Goal: Information Seeking & Learning: Learn about a topic

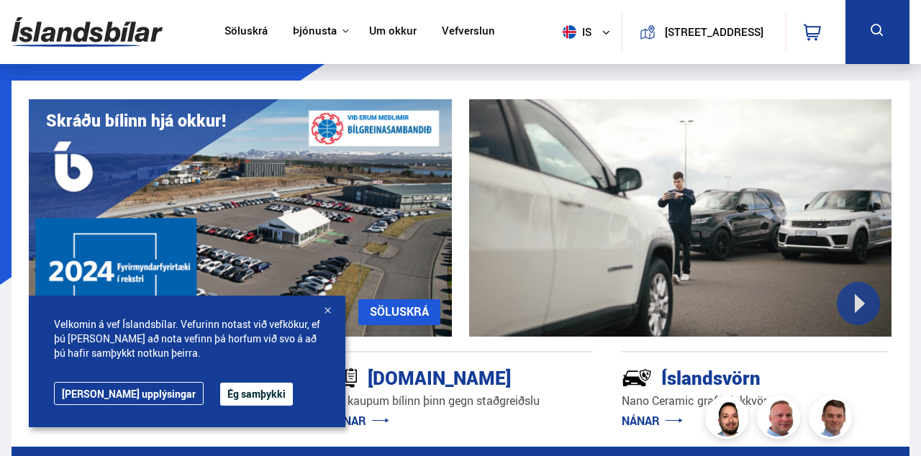
scroll to position [654, 0]
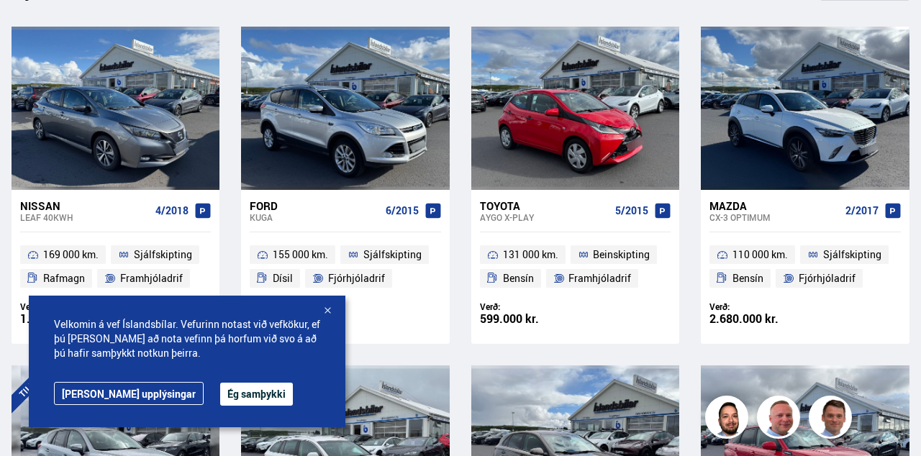
click at [327, 319] on div at bounding box center [327, 311] width 14 height 14
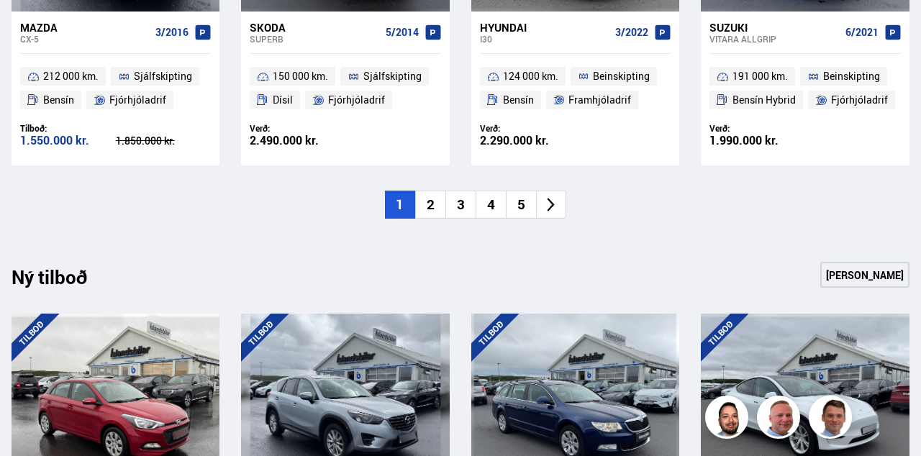
scroll to position [1172, 0]
click at [428, 209] on li "2" at bounding box center [430, 205] width 30 height 28
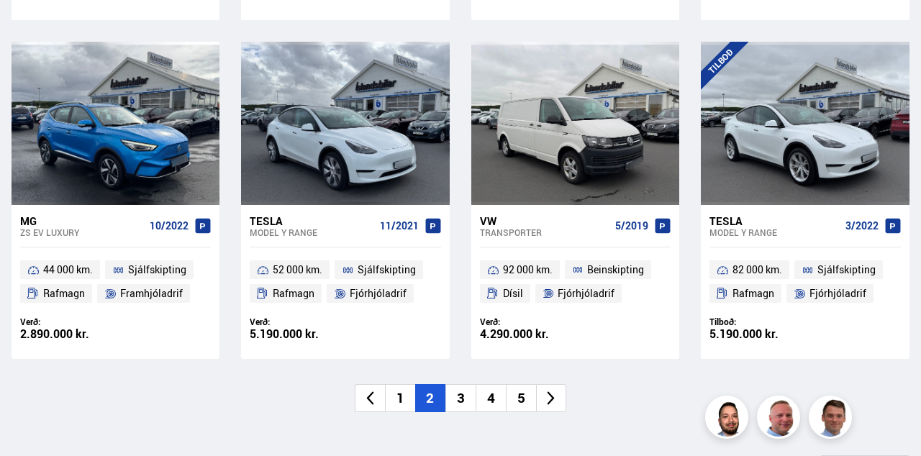
scroll to position [1003, 0]
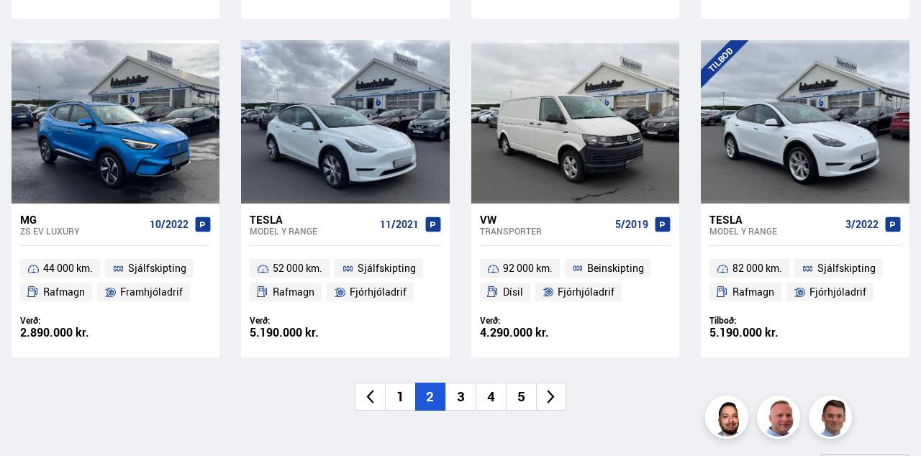
click at [468, 398] on li "3" at bounding box center [461, 397] width 30 height 28
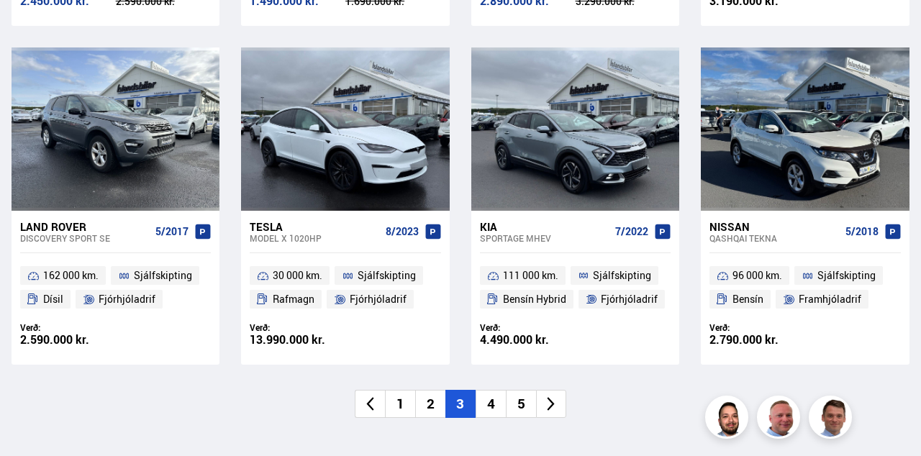
scroll to position [1000, 0]
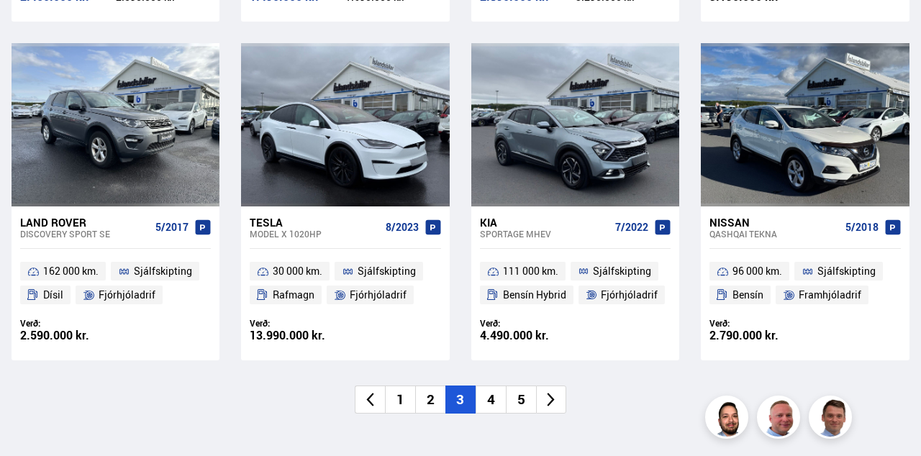
click at [498, 396] on li "4" at bounding box center [491, 400] width 30 height 28
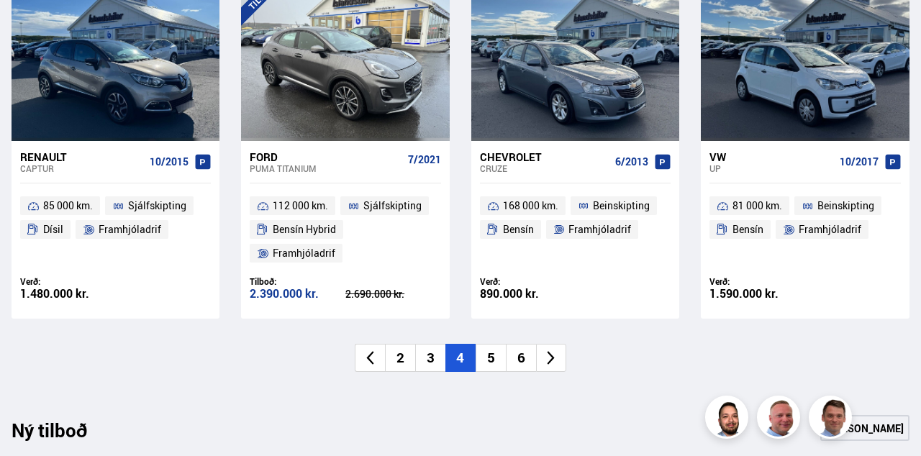
scroll to position [1067, 0]
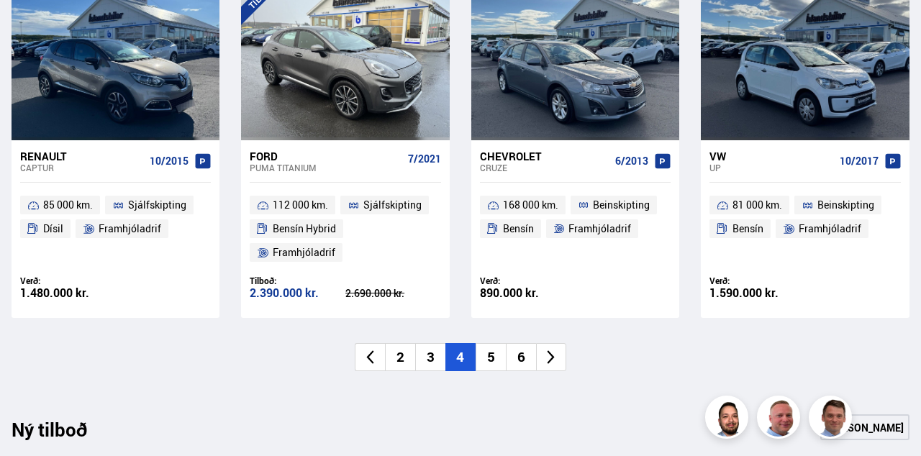
click at [494, 361] on li "5" at bounding box center [491, 357] width 30 height 28
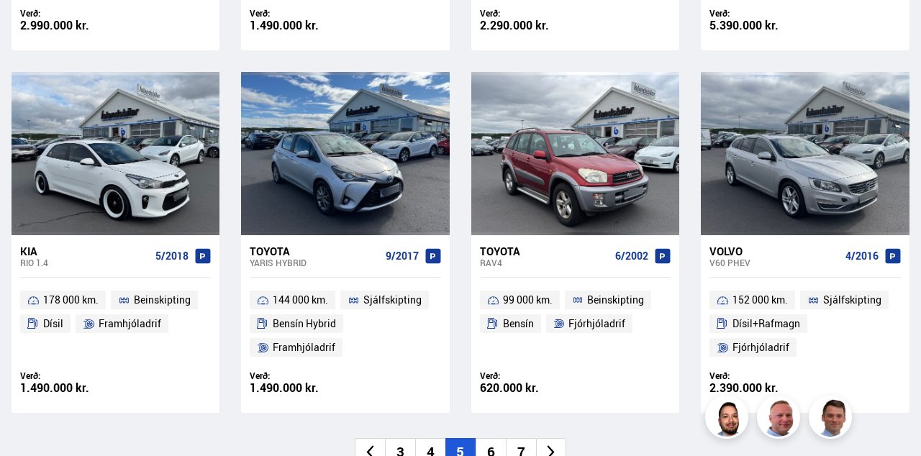
scroll to position [975, 0]
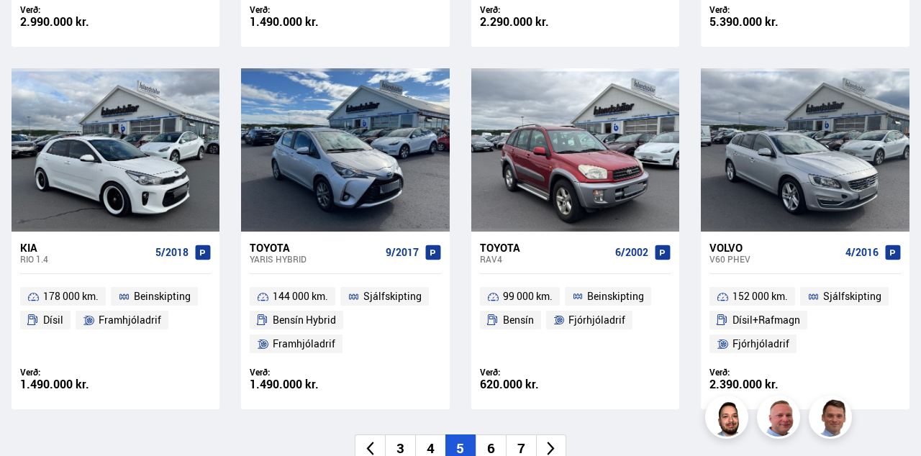
click at [497, 453] on li "6" at bounding box center [491, 449] width 30 height 28
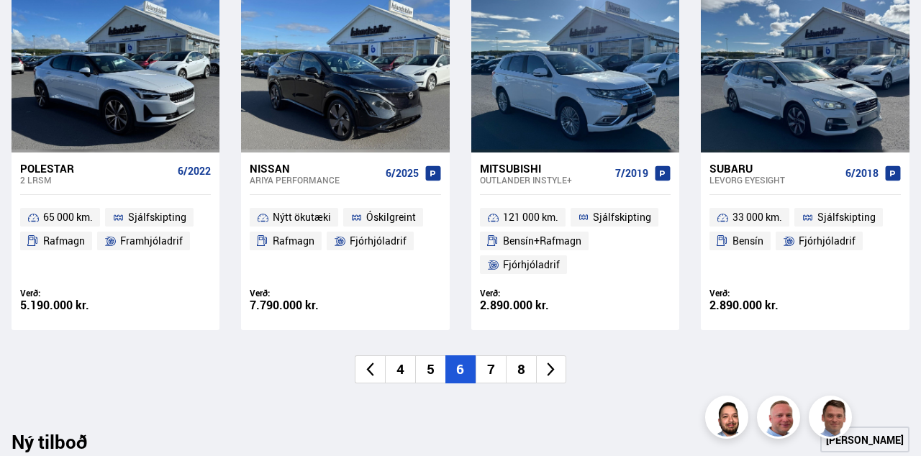
scroll to position [1055, 0]
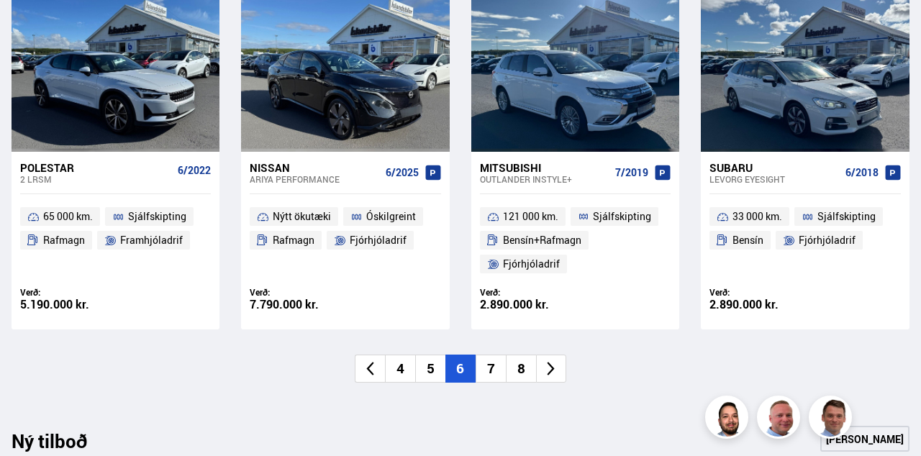
click at [489, 372] on li "7" at bounding box center [491, 369] width 30 height 28
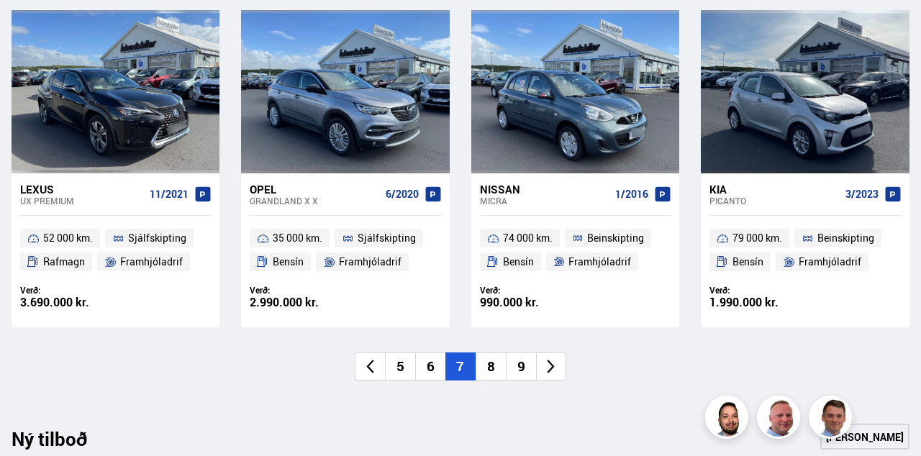
scroll to position [1035, 0]
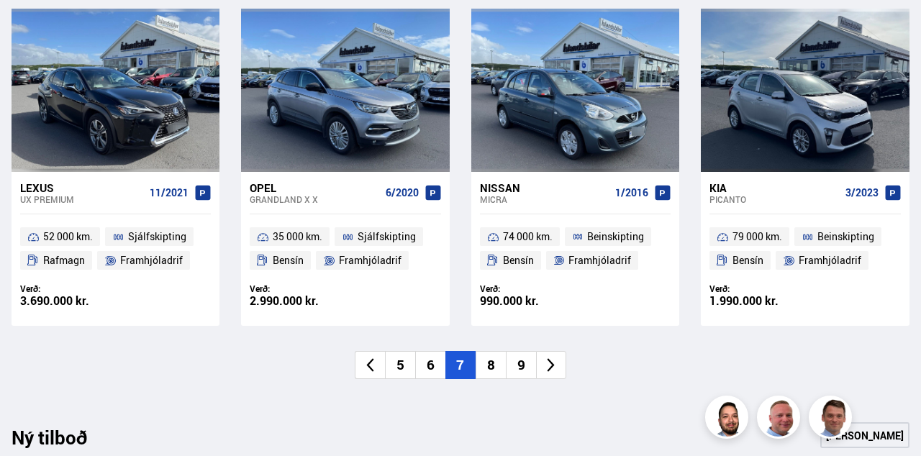
click at [492, 363] on li "8" at bounding box center [491, 365] width 30 height 28
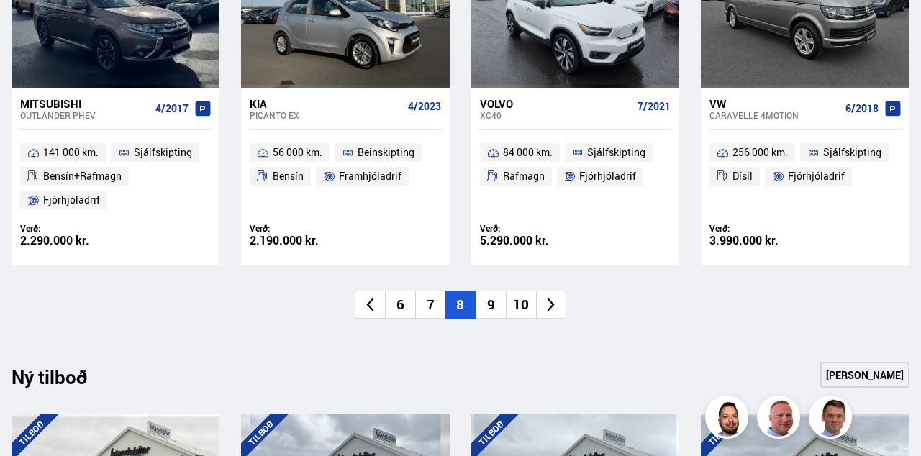
scroll to position [1112, 0]
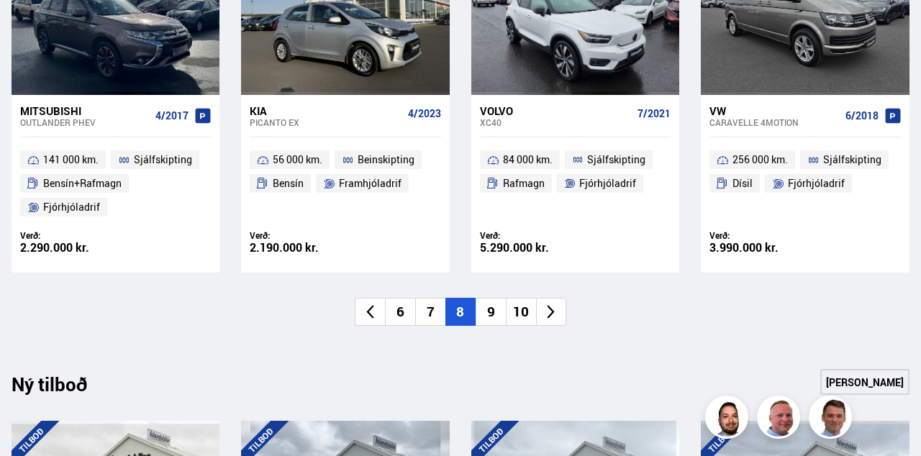
click at [489, 316] on li "9" at bounding box center [491, 312] width 30 height 28
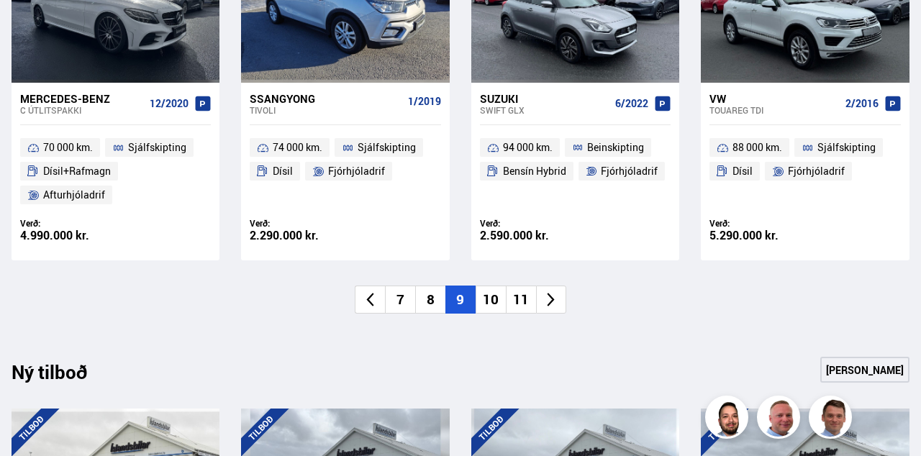
scroll to position [1125, 0]
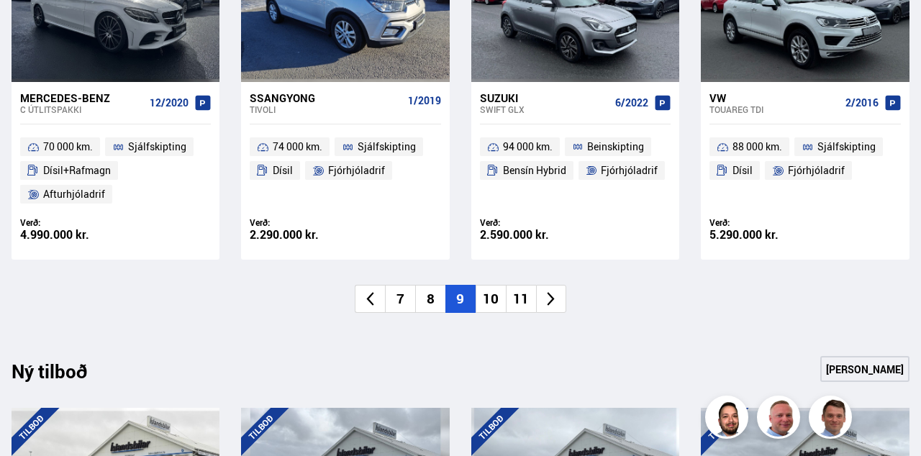
click at [488, 299] on li "10" at bounding box center [491, 299] width 30 height 28
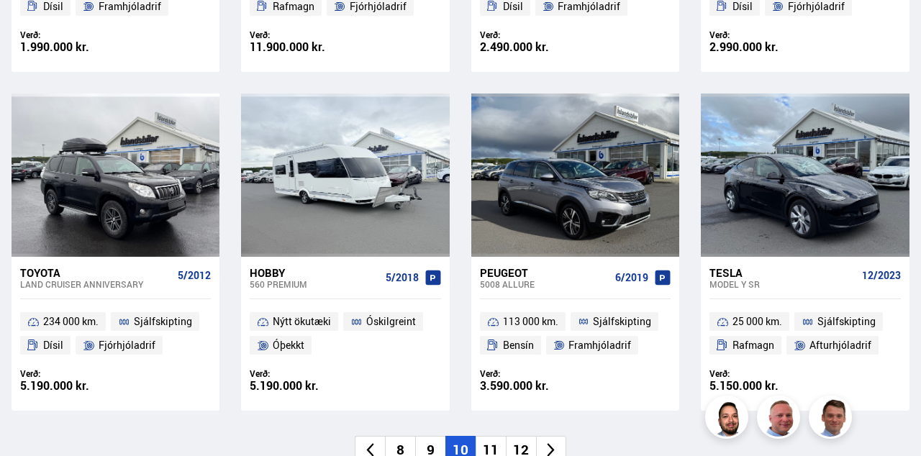
scroll to position [938, 0]
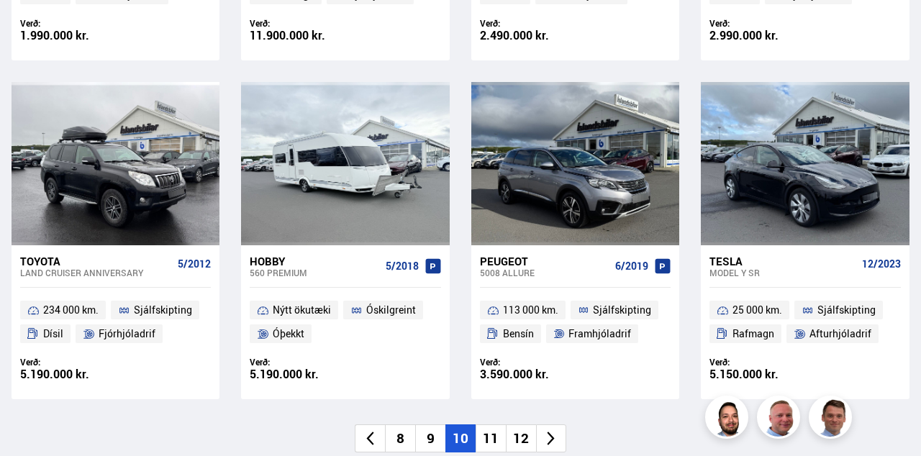
click at [494, 438] on li "11" at bounding box center [491, 439] width 30 height 28
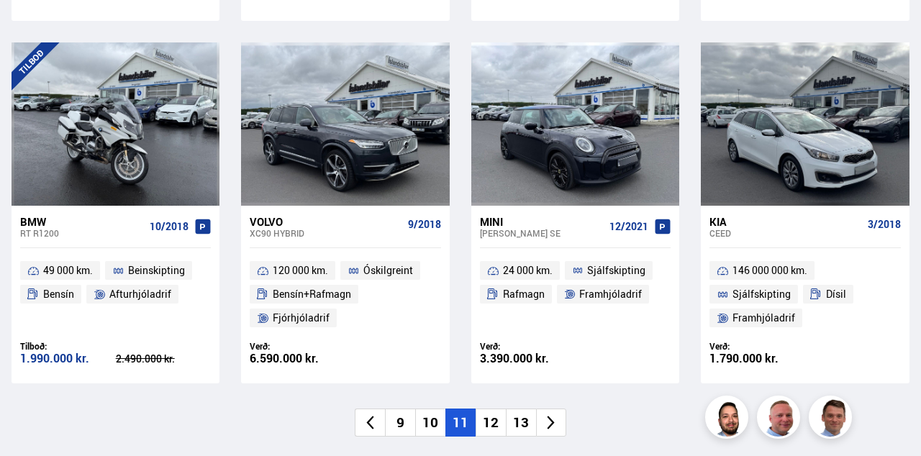
scroll to position [1011, 0]
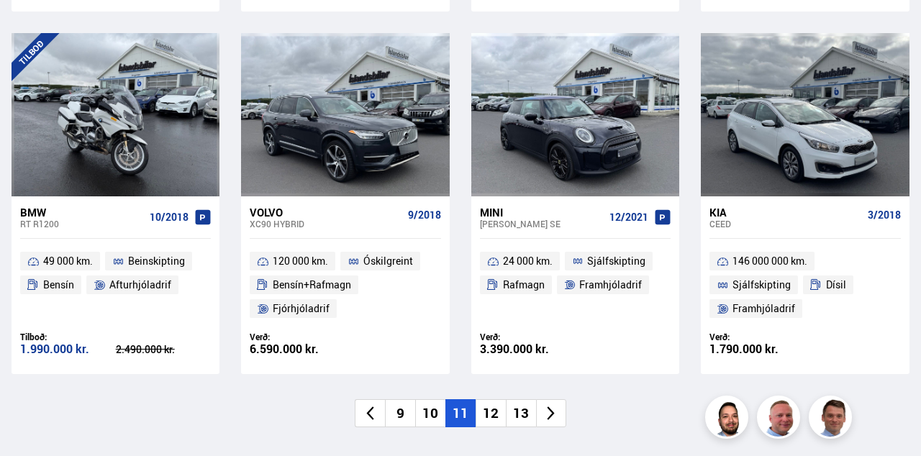
click at [494, 416] on li "12" at bounding box center [491, 413] width 30 height 28
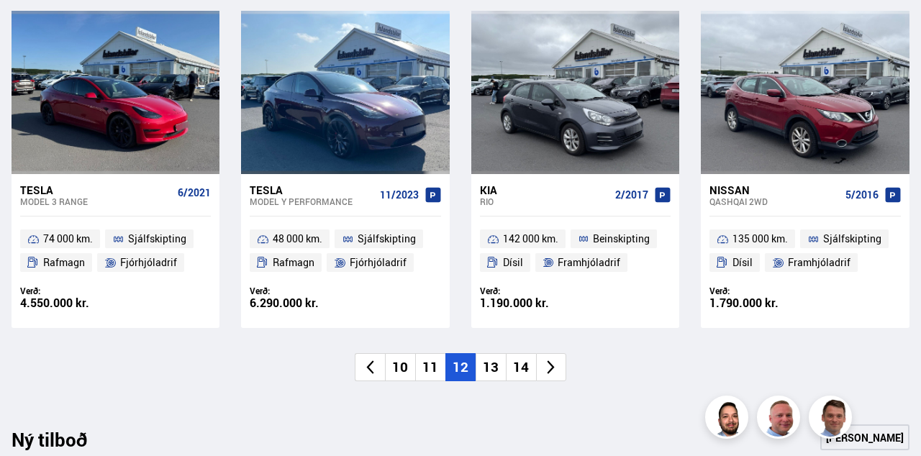
scroll to position [1034, 0]
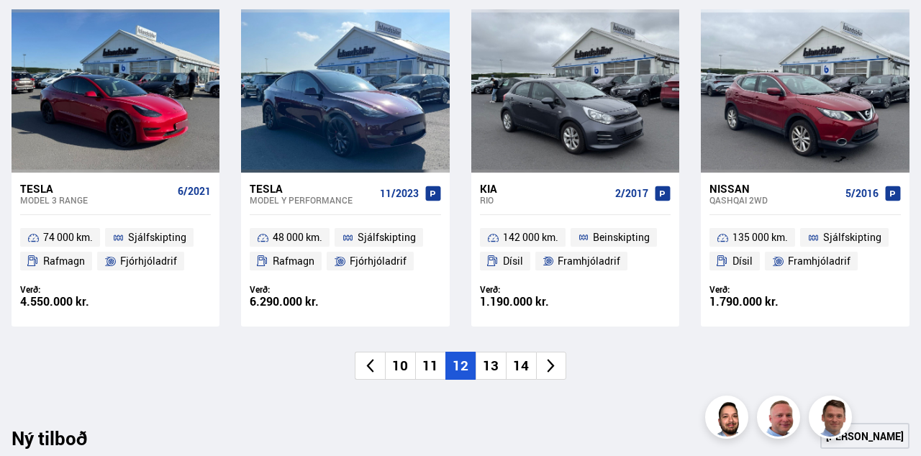
click at [495, 367] on li "13" at bounding box center [491, 366] width 30 height 28
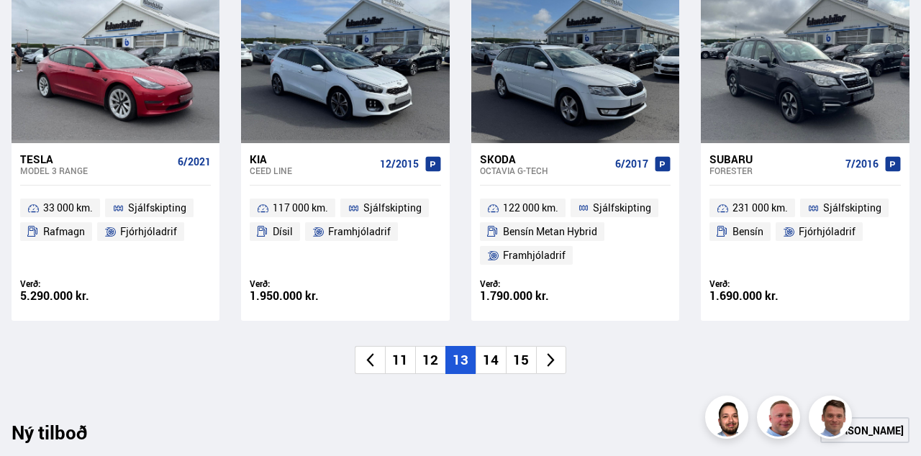
scroll to position [1064, 0]
click at [492, 367] on li "14" at bounding box center [491, 360] width 30 height 28
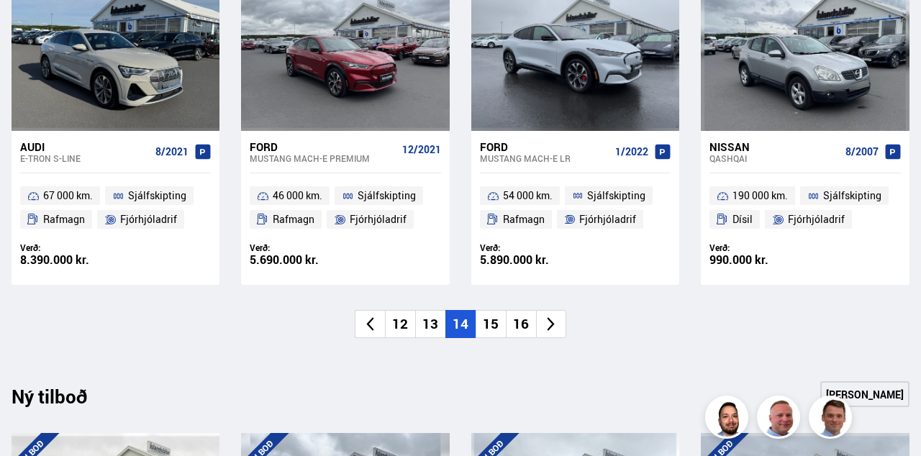
scroll to position [1078, 0]
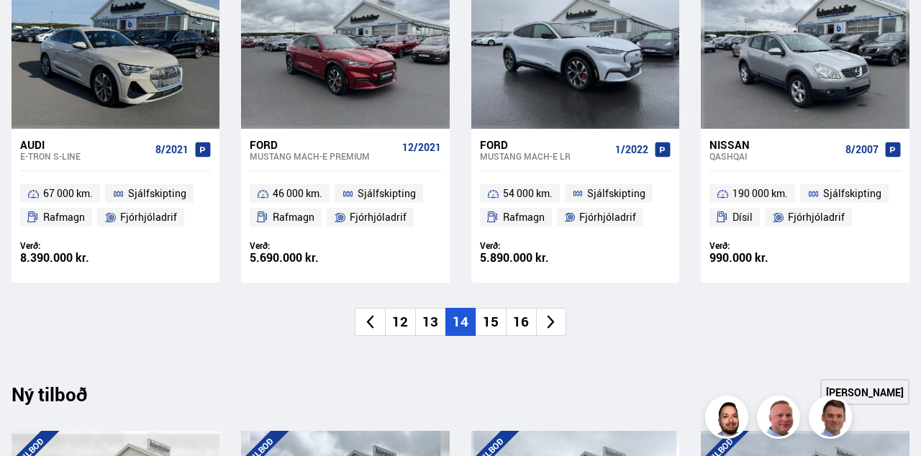
click at [497, 329] on li "15" at bounding box center [491, 322] width 30 height 28
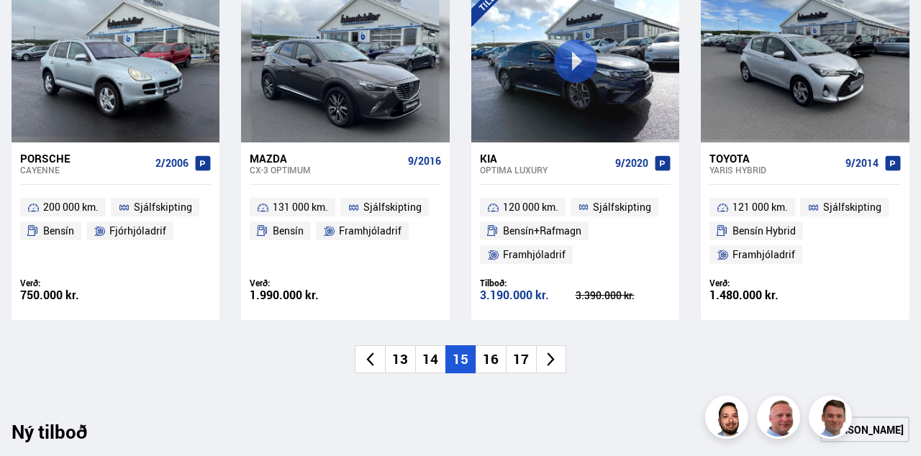
scroll to position [1065, 0]
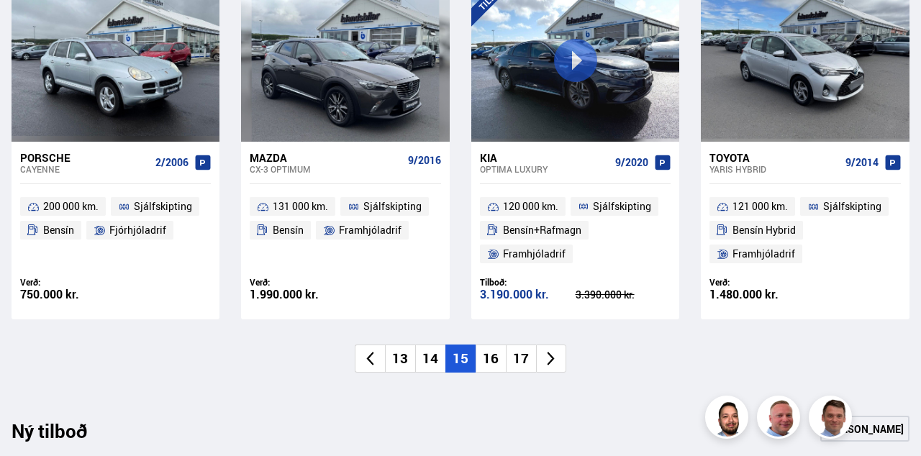
click at [495, 360] on li "16" at bounding box center [491, 359] width 30 height 28
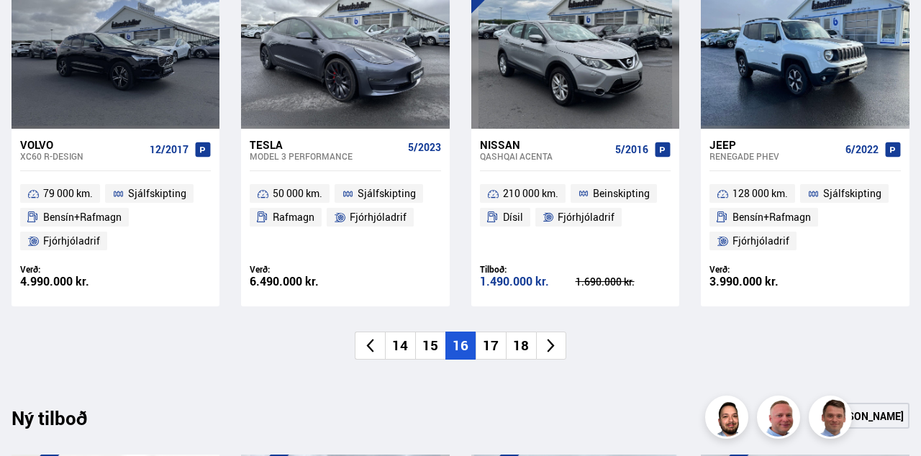
scroll to position [1082, 0]
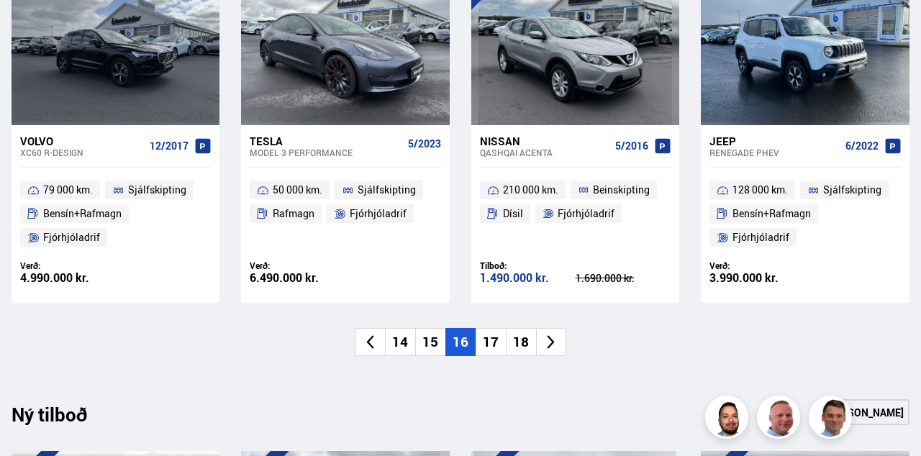
click at [494, 340] on li "17" at bounding box center [491, 342] width 30 height 28
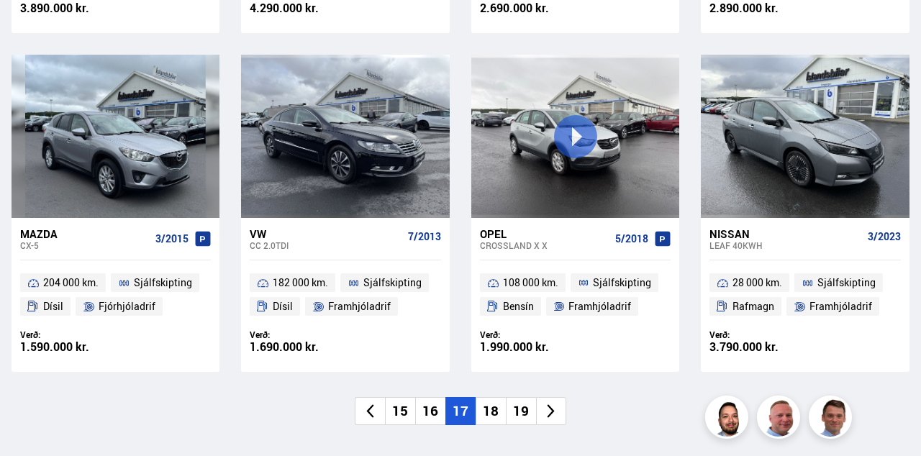
scroll to position [1008, 0]
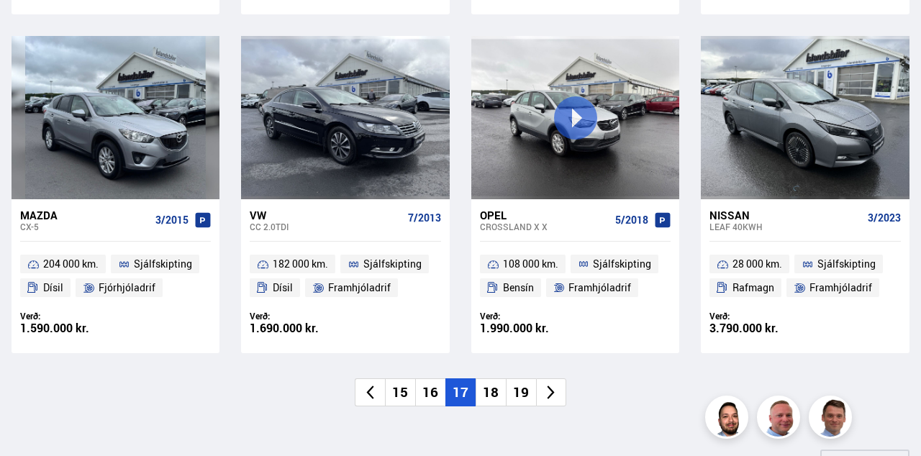
click at [492, 391] on li "18" at bounding box center [491, 393] width 30 height 28
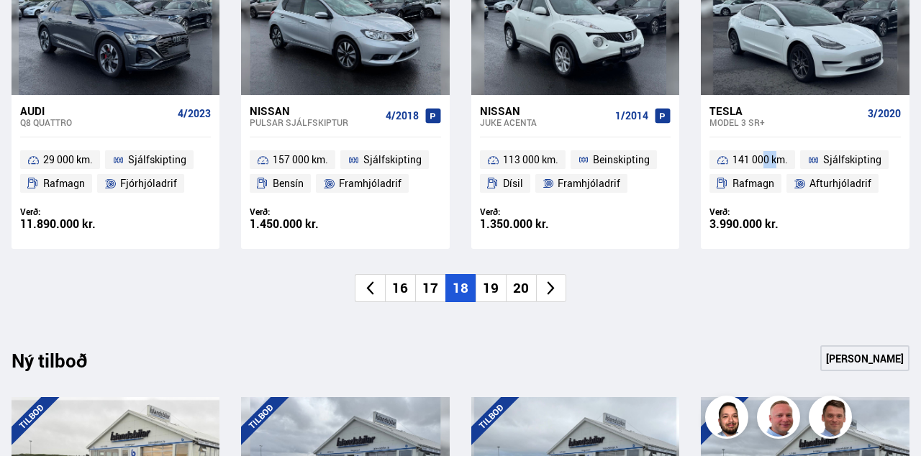
scroll to position [1090, 0]
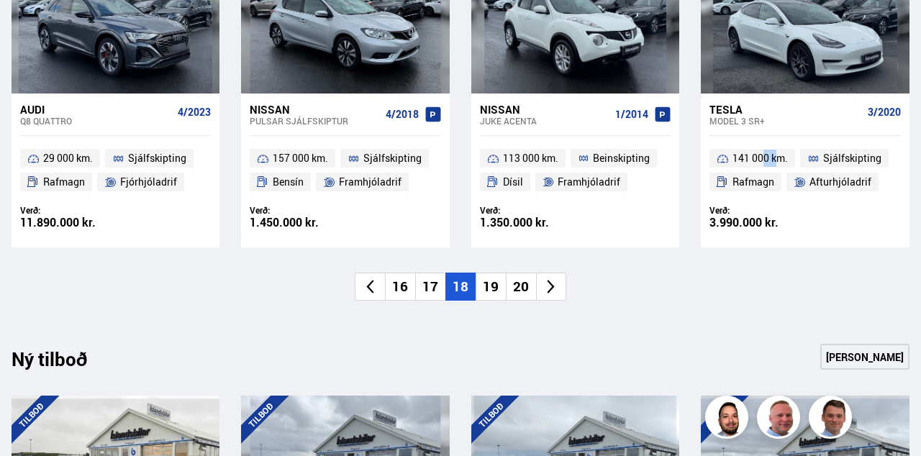
click at [486, 287] on li "19" at bounding box center [491, 287] width 30 height 28
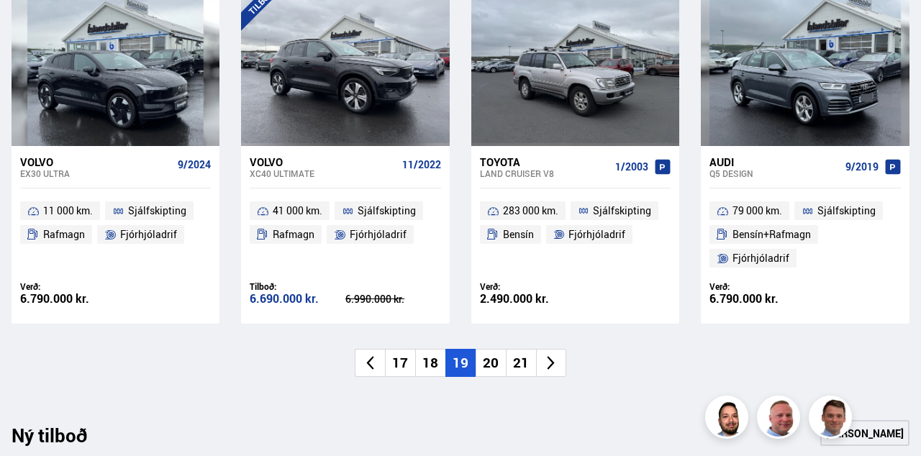
scroll to position [1042, 0]
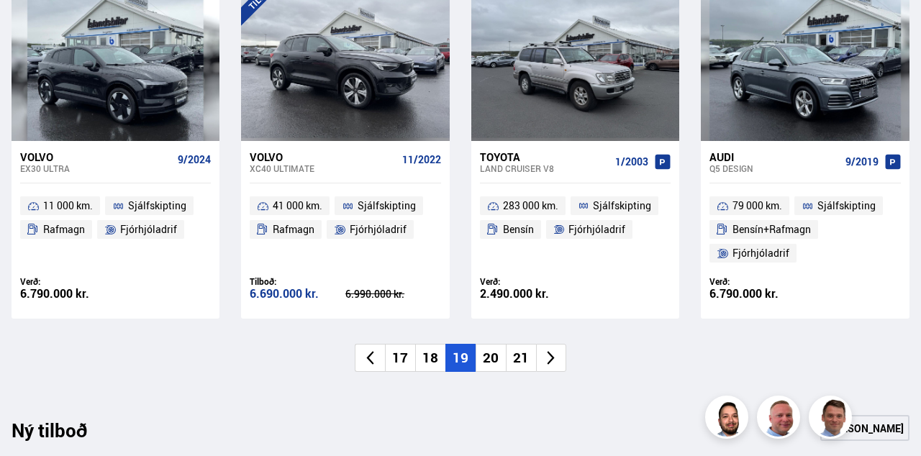
click at [489, 356] on li "20" at bounding box center [491, 358] width 30 height 28
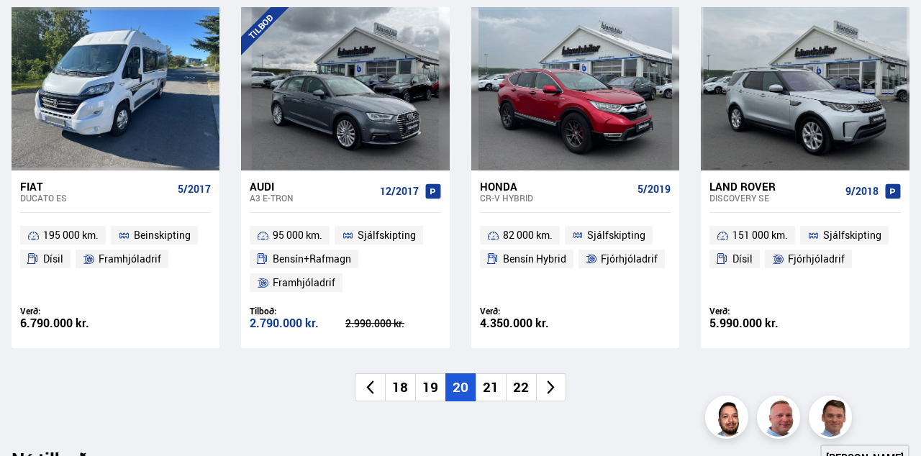
scroll to position [1012, 0]
click at [492, 394] on li "21" at bounding box center [491, 388] width 30 height 28
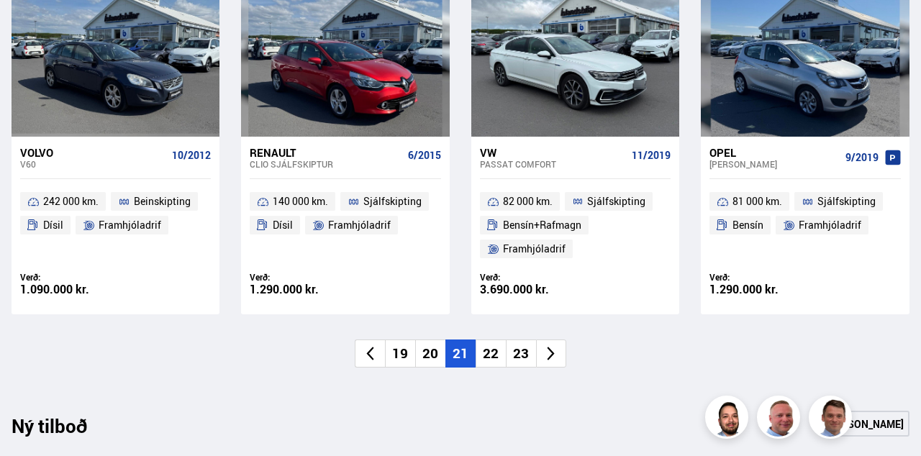
scroll to position [1067, 0]
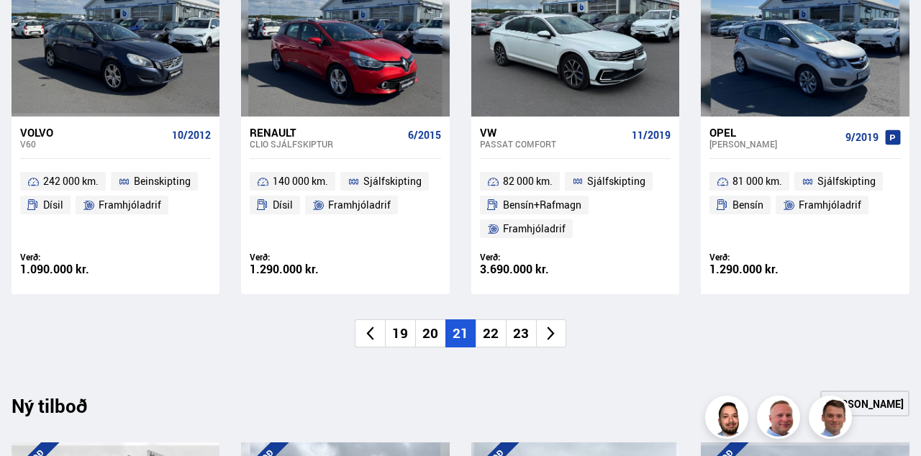
click at [488, 336] on li "22" at bounding box center [491, 334] width 30 height 28
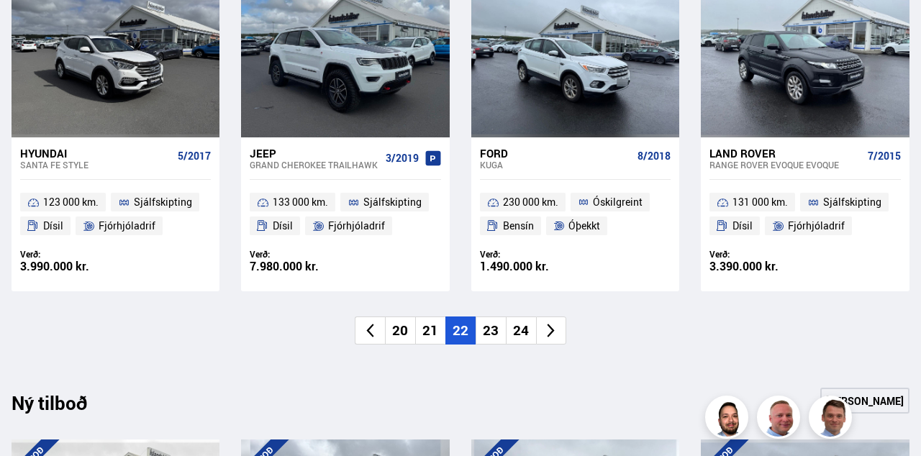
scroll to position [1070, 0]
click at [495, 328] on li "23" at bounding box center [491, 331] width 30 height 28
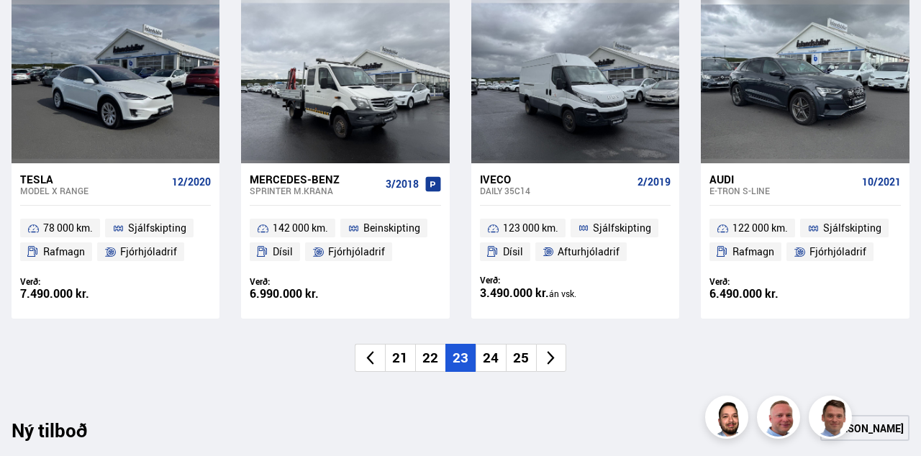
scroll to position [1064, 0]
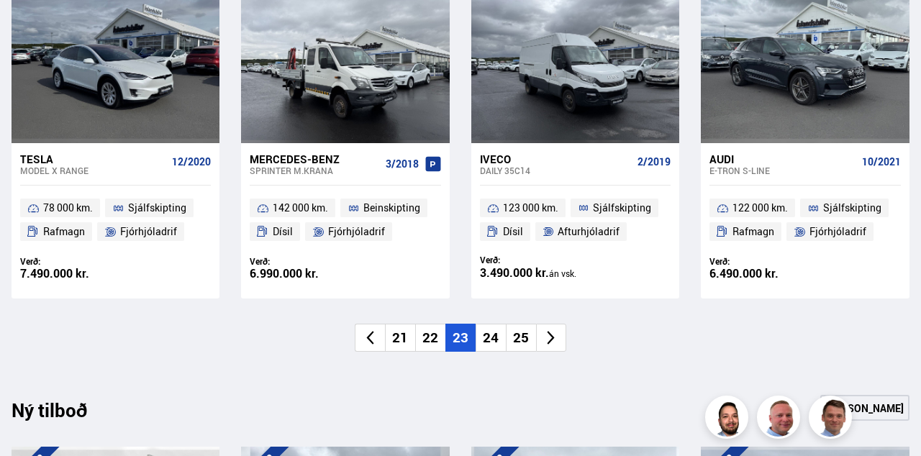
click at [498, 340] on li "24" at bounding box center [491, 338] width 30 height 28
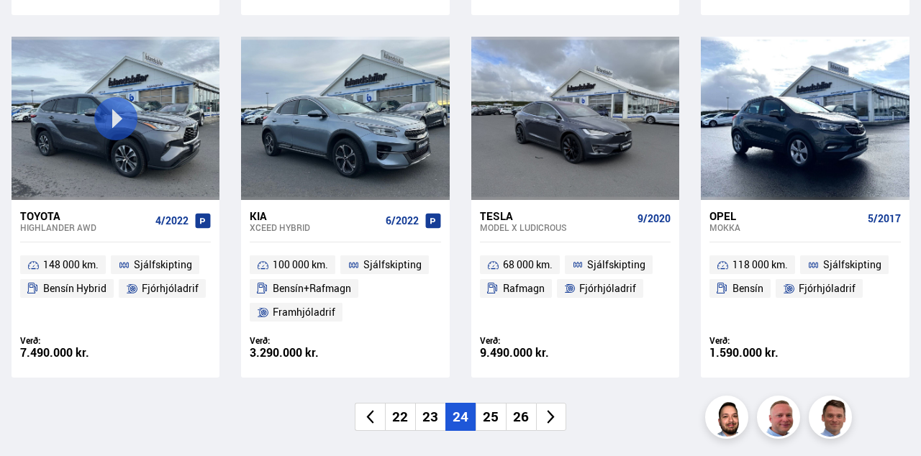
scroll to position [985, 0]
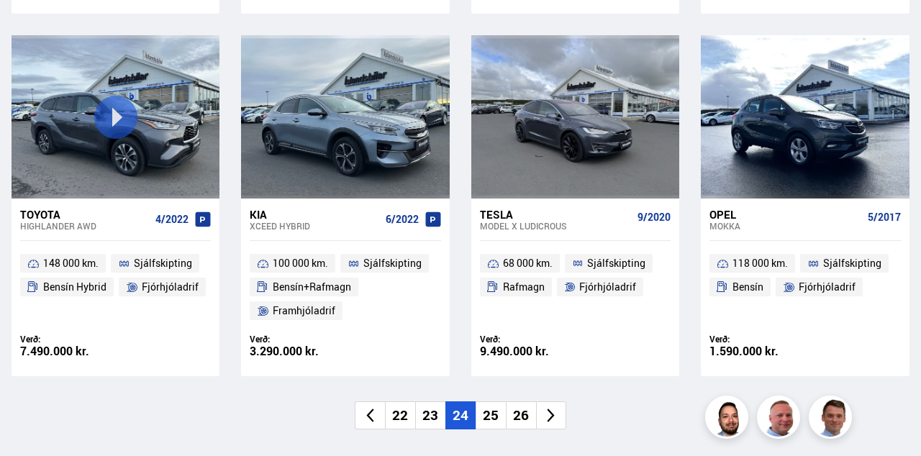
click at [494, 424] on li "25" at bounding box center [491, 416] width 30 height 28
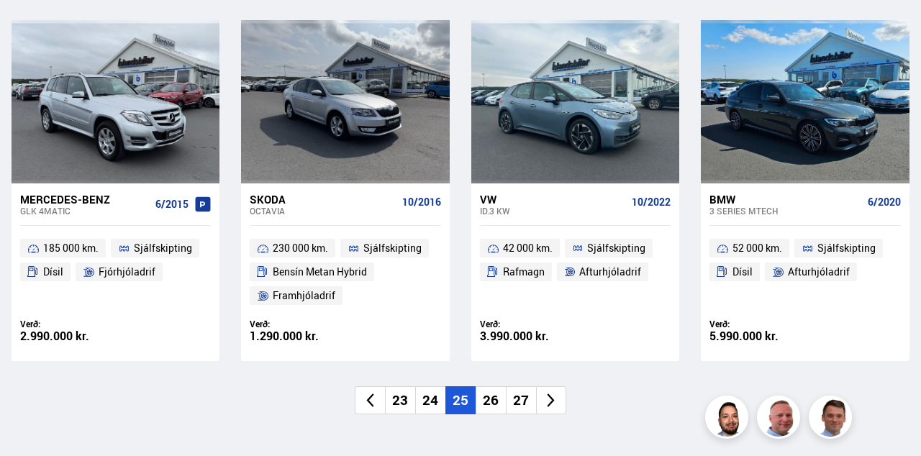
scroll to position [1025, 0]
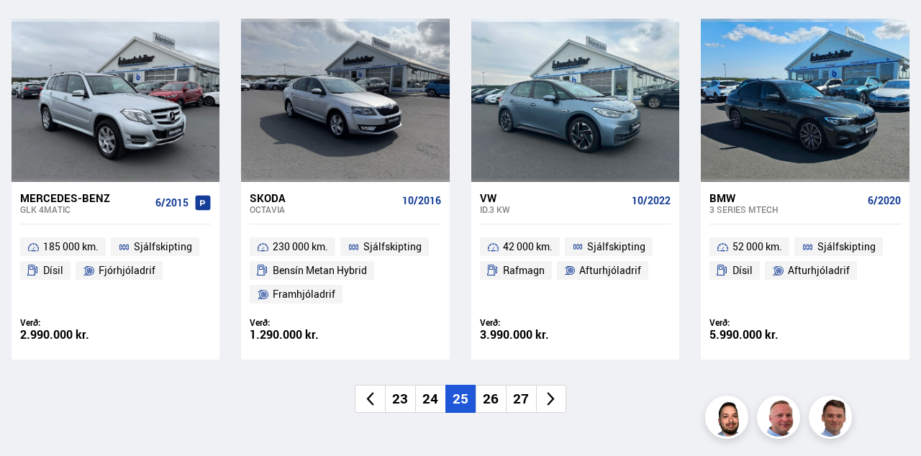
click at [492, 394] on li "26" at bounding box center [491, 399] width 30 height 28
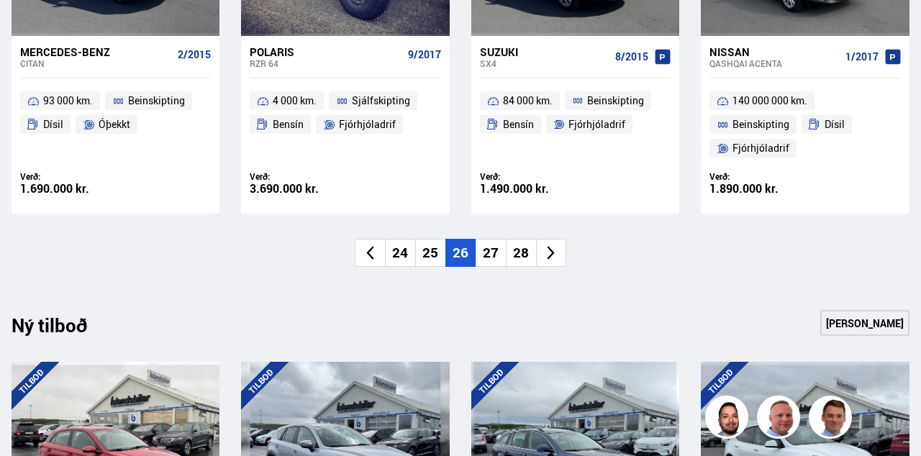
scroll to position [1153, 0]
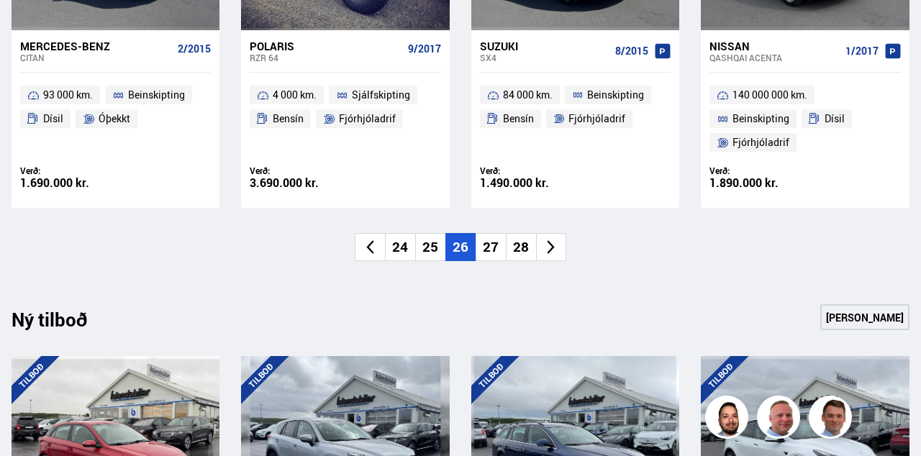
click at [489, 246] on li "27" at bounding box center [491, 247] width 30 height 28
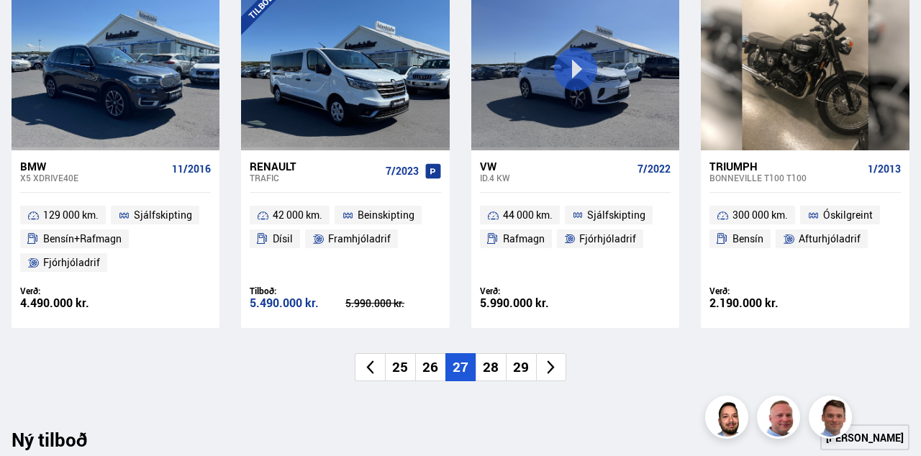
scroll to position [1034, 0]
click at [488, 366] on li "28" at bounding box center [491, 367] width 30 height 28
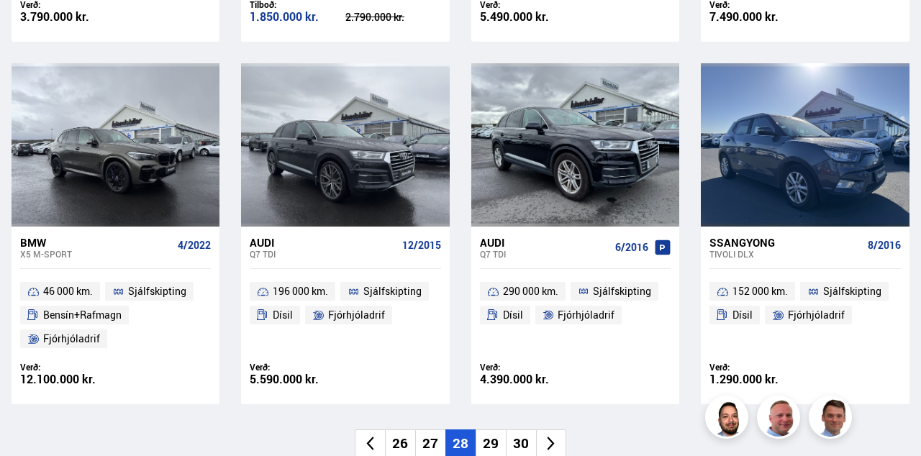
scroll to position [960, 0]
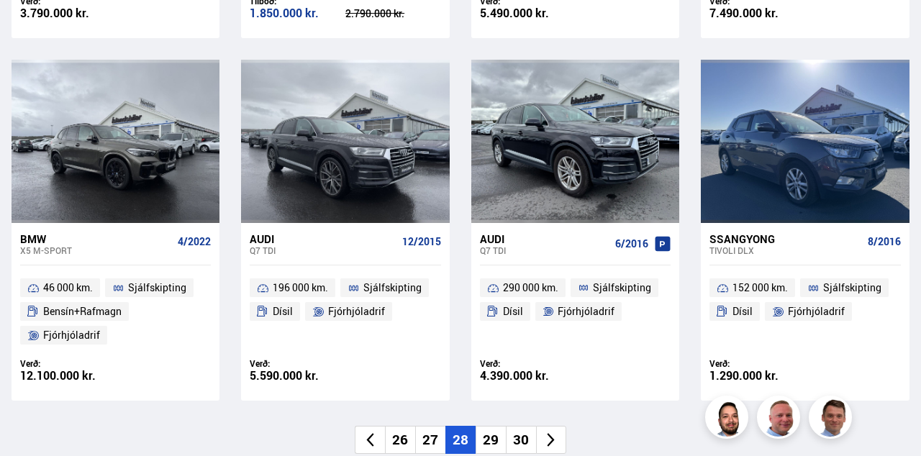
click at [492, 438] on li "29" at bounding box center [491, 440] width 30 height 28
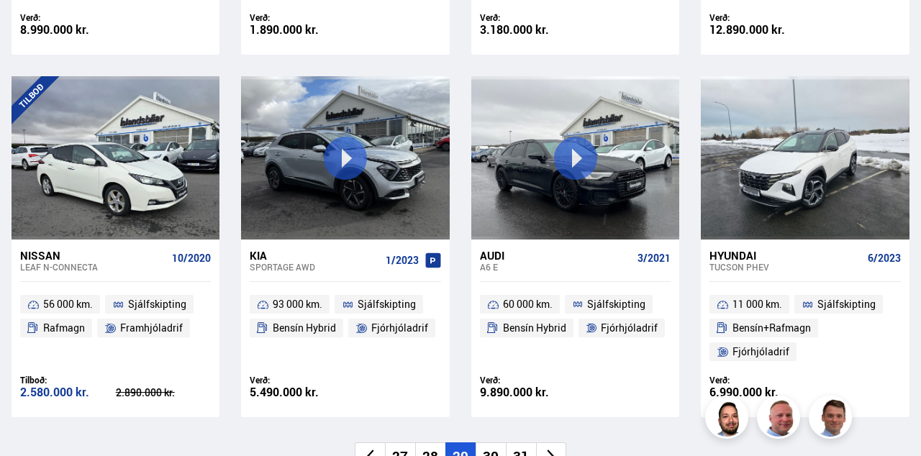
scroll to position [944, 0]
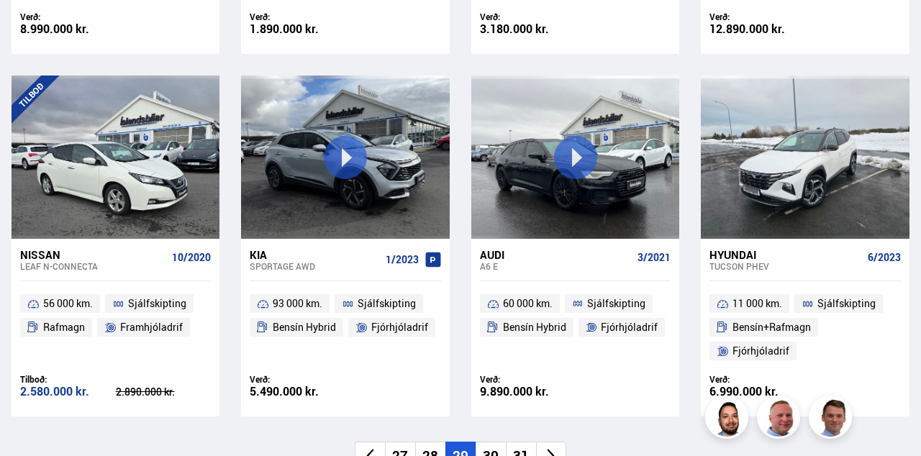
click at [490, 456] on li "30" at bounding box center [491, 456] width 30 height 28
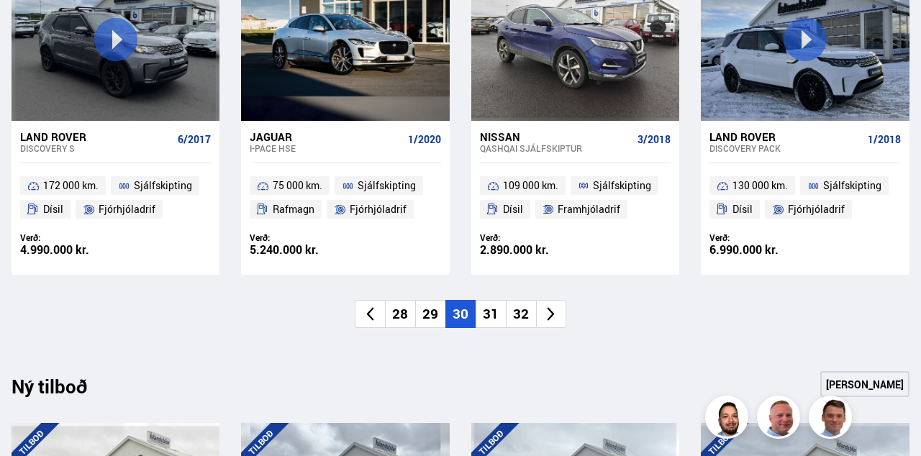
scroll to position [1065, 0]
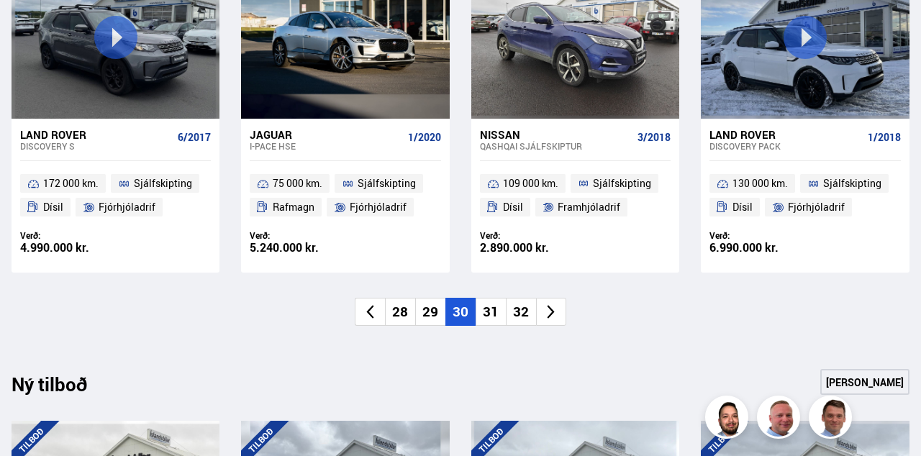
click at [492, 315] on li "31" at bounding box center [491, 312] width 30 height 28
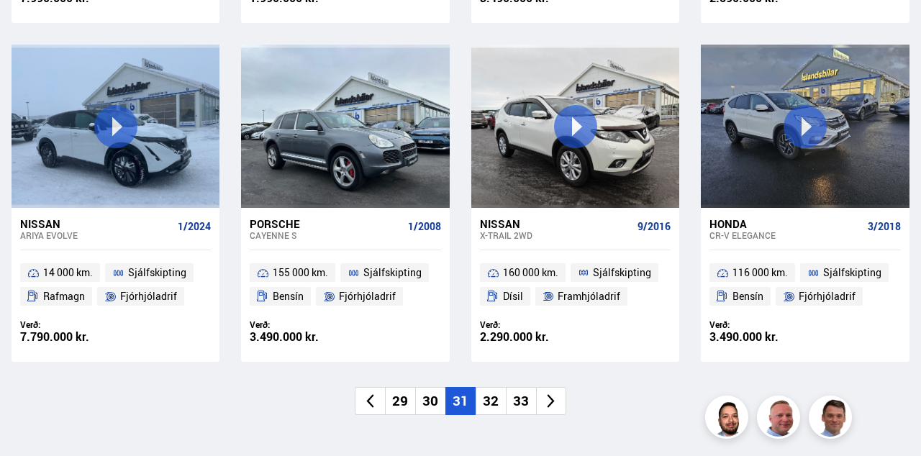
scroll to position [1000, 0]
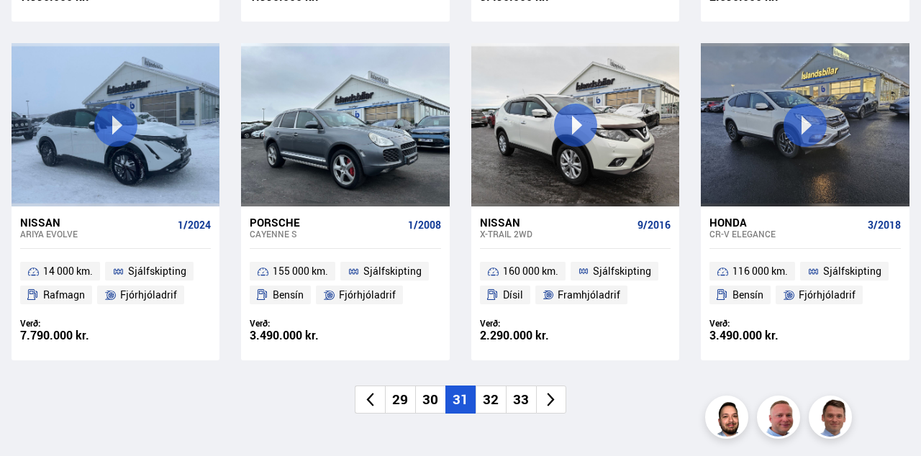
click at [492, 396] on li "32" at bounding box center [491, 400] width 30 height 28
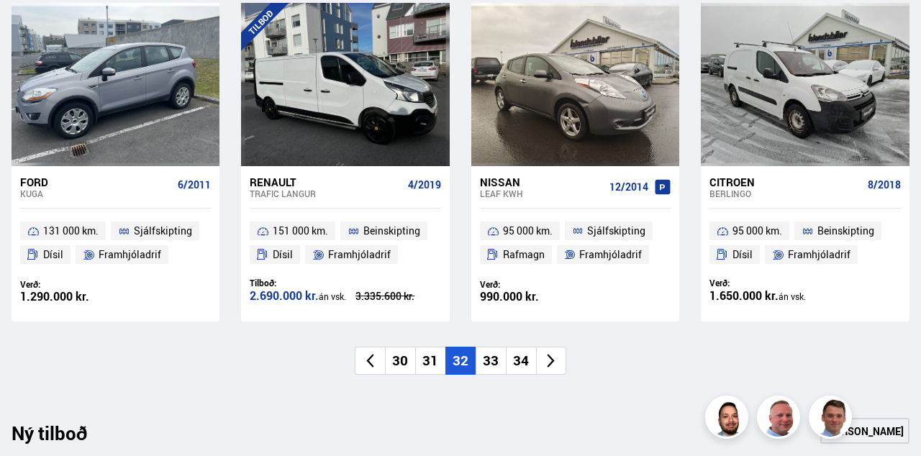
scroll to position [1042, 0]
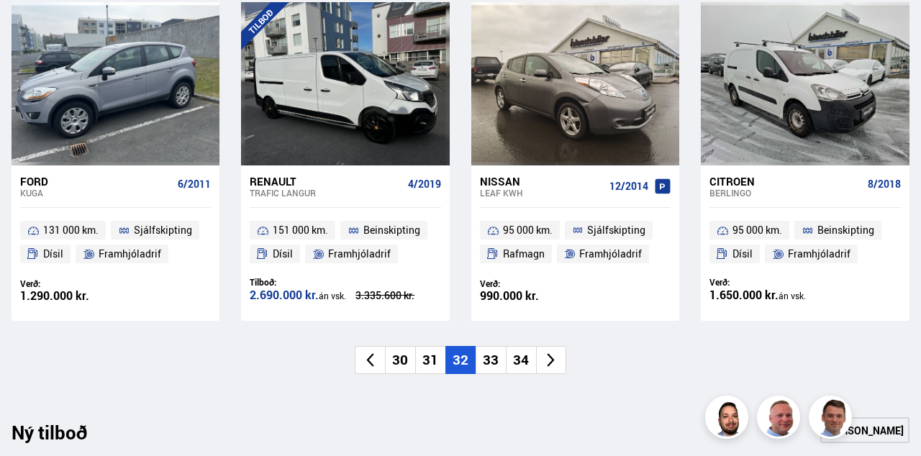
click at [497, 357] on li "33" at bounding box center [491, 360] width 30 height 28
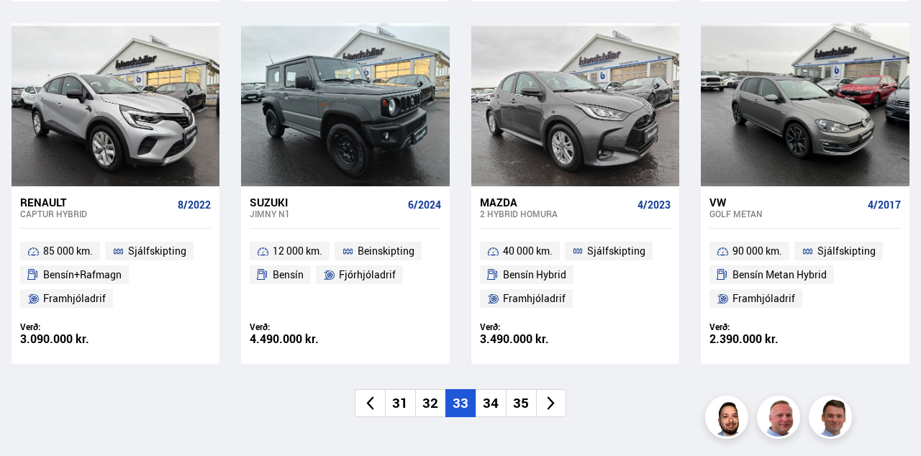
scroll to position [1021, 0]
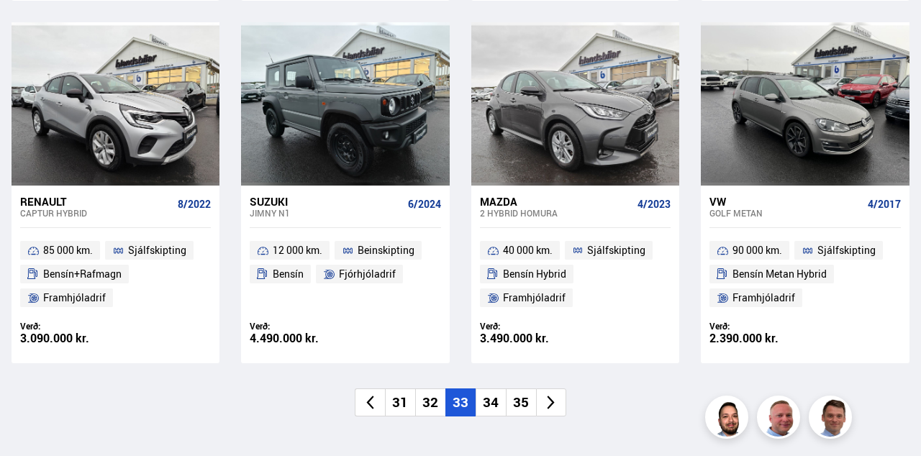
click at [492, 403] on li "34" at bounding box center [491, 403] width 30 height 28
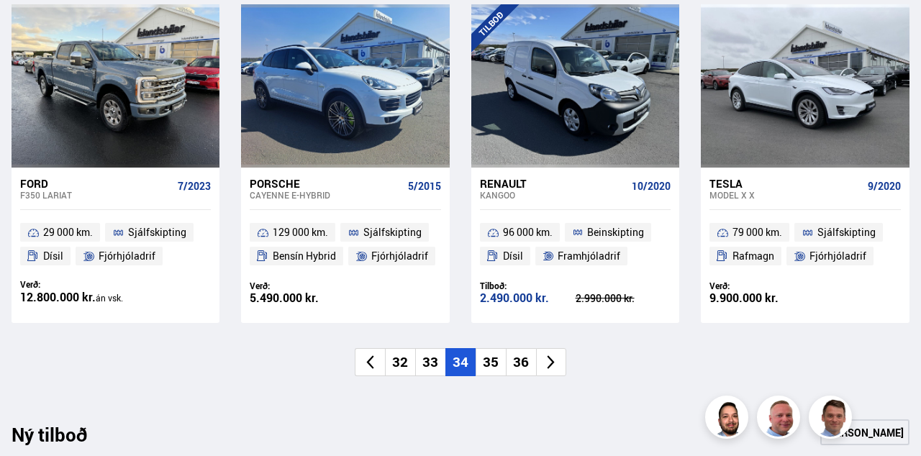
scroll to position [1041, 0]
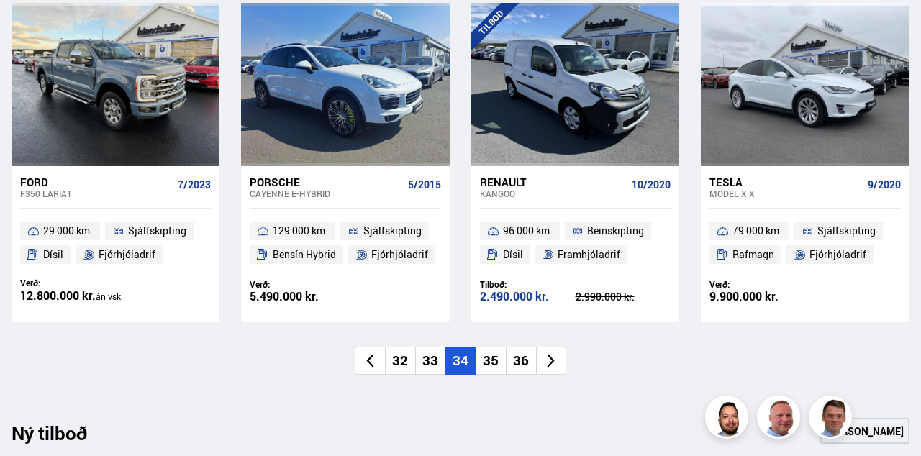
click at [492, 357] on li "35" at bounding box center [491, 361] width 30 height 28
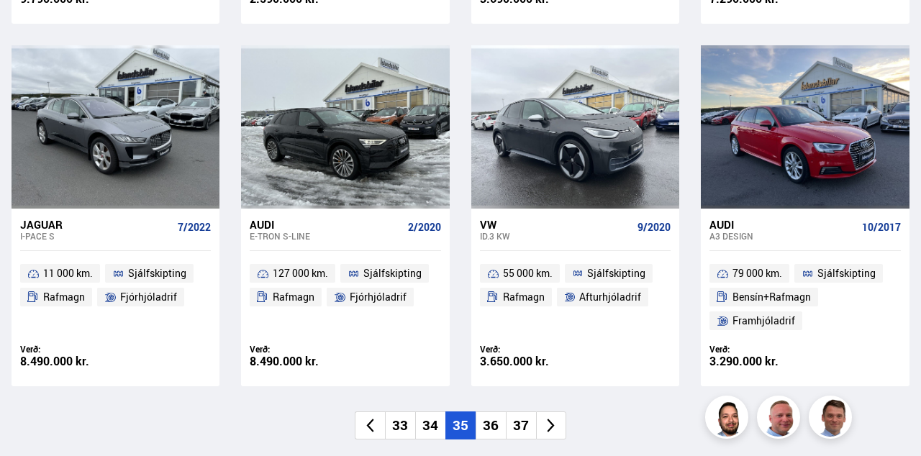
scroll to position [1004, 0]
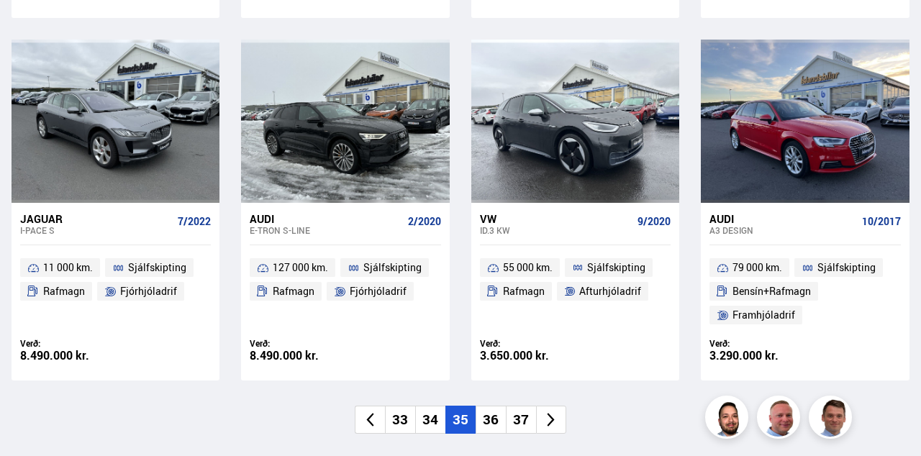
click at [489, 425] on li "36" at bounding box center [491, 420] width 30 height 28
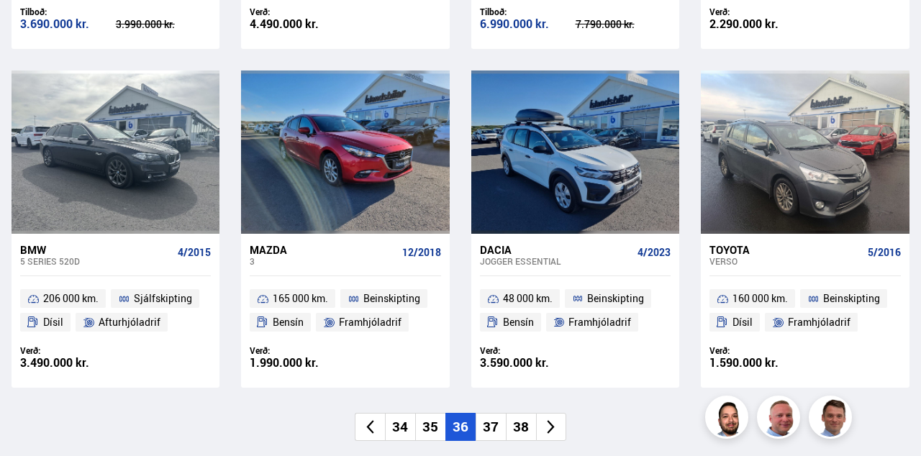
scroll to position [975, 0]
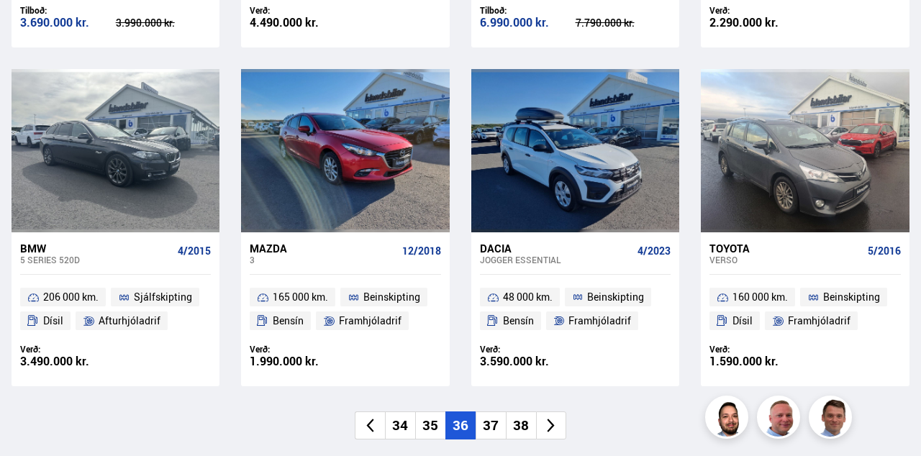
click at [488, 420] on li "37" at bounding box center [491, 426] width 30 height 28
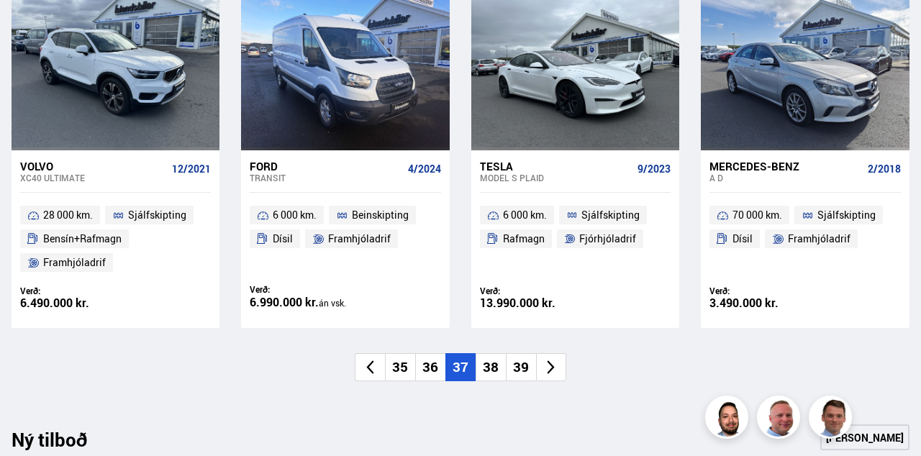
scroll to position [1058, 0]
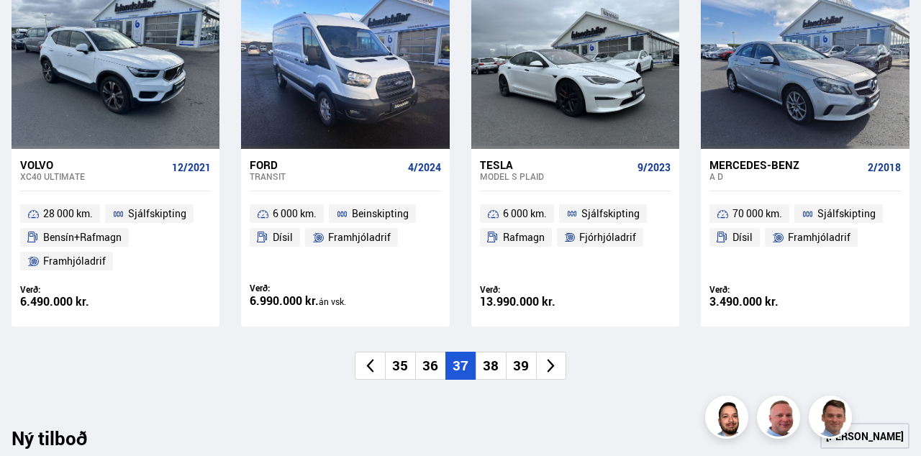
click at [484, 370] on li "38" at bounding box center [491, 366] width 30 height 28
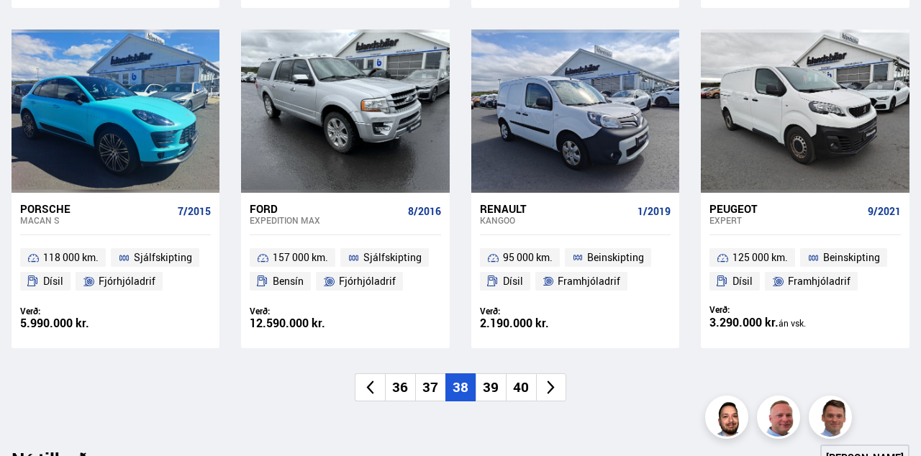
scroll to position [1015, 0]
click at [489, 384] on li "39" at bounding box center [491, 387] width 30 height 28
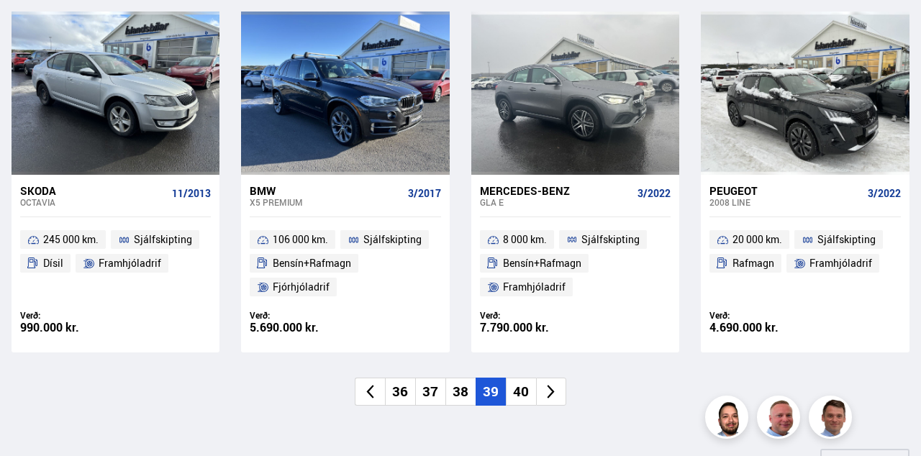
scroll to position [1033, 0]
click at [524, 384] on li "40" at bounding box center [521, 391] width 30 height 28
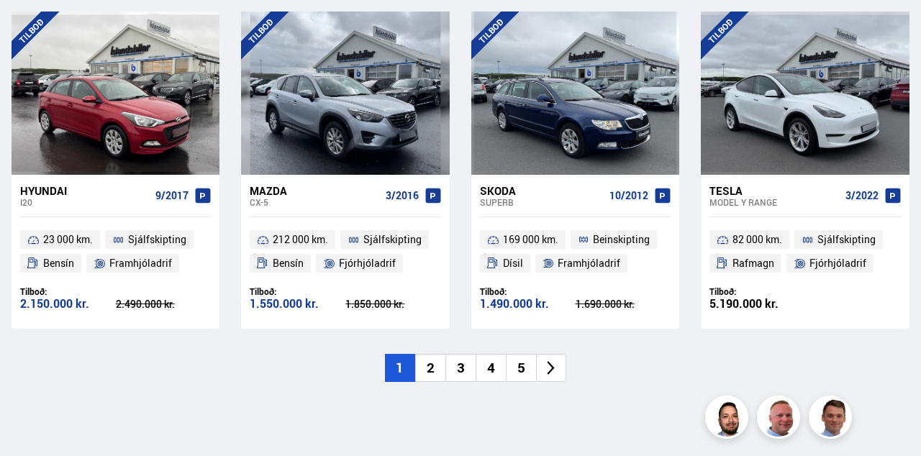
scroll to position [1144, 0]
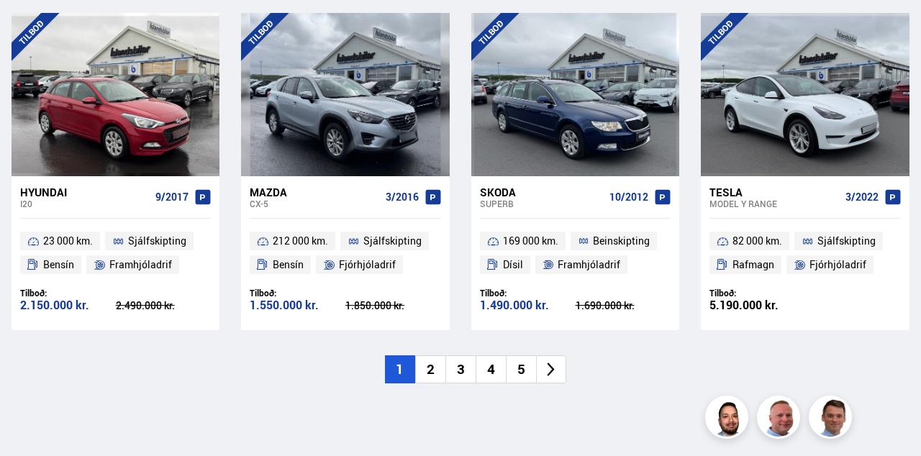
click at [429, 371] on li "2" at bounding box center [430, 370] width 30 height 28
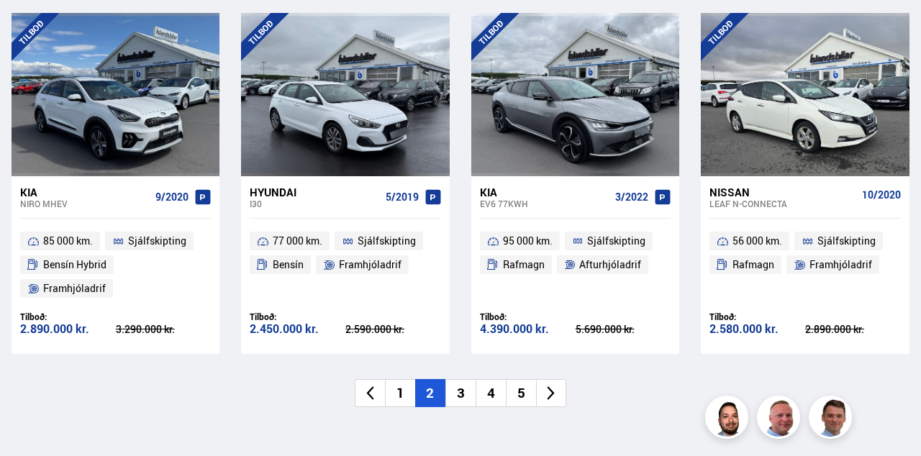
click at [461, 397] on li "3" at bounding box center [461, 393] width 30 height 28
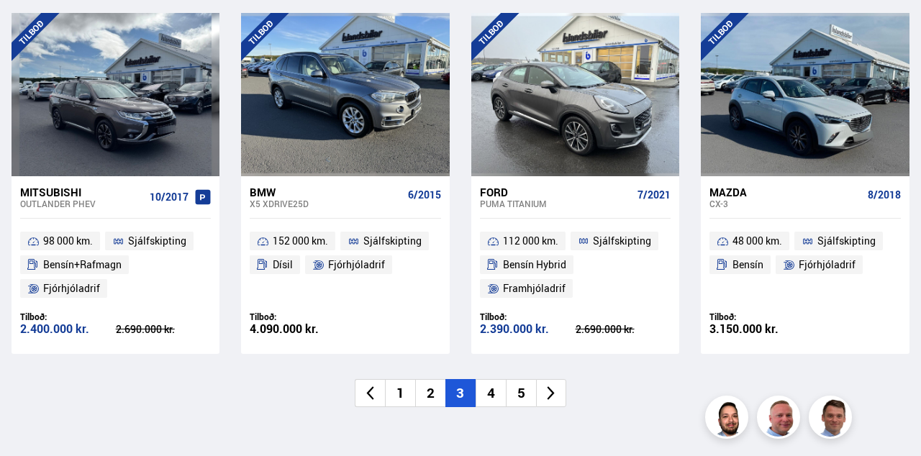
click at [492, 392] on li "4" at bounding box center [491, 393] width 30 height 28
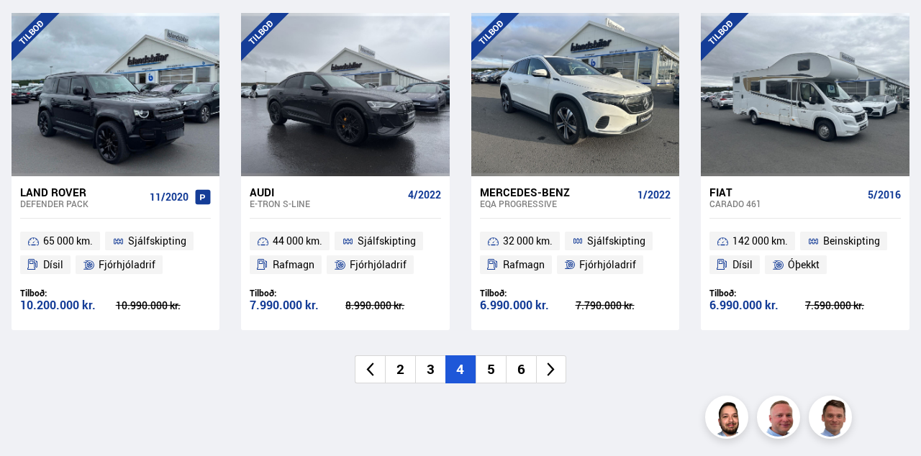
click at [486, 369] on li "5" at bounding box center [491, 370] width 30 height 28
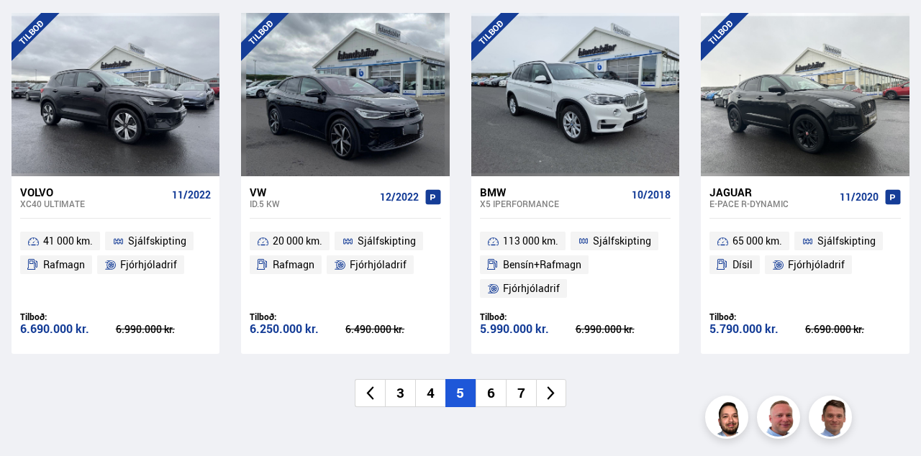
scroll to position [1160, 0]
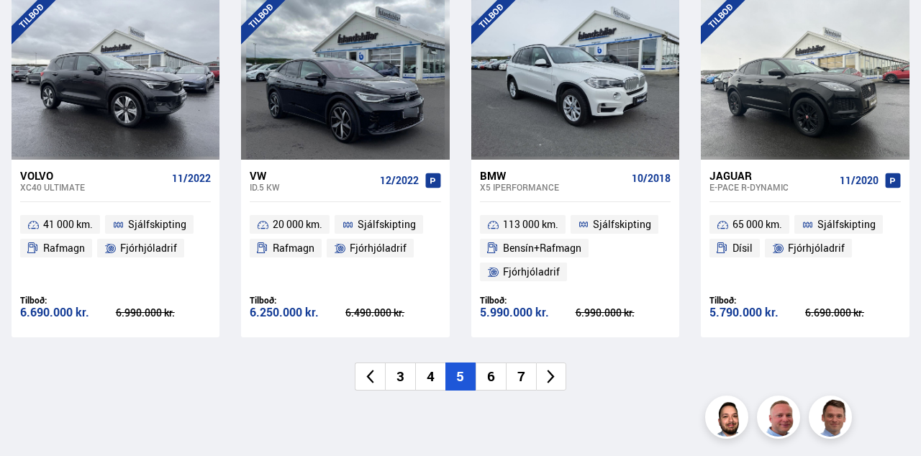
click at [488, 379] on li "6" at bounding box center [491, 377] width 30 height 28
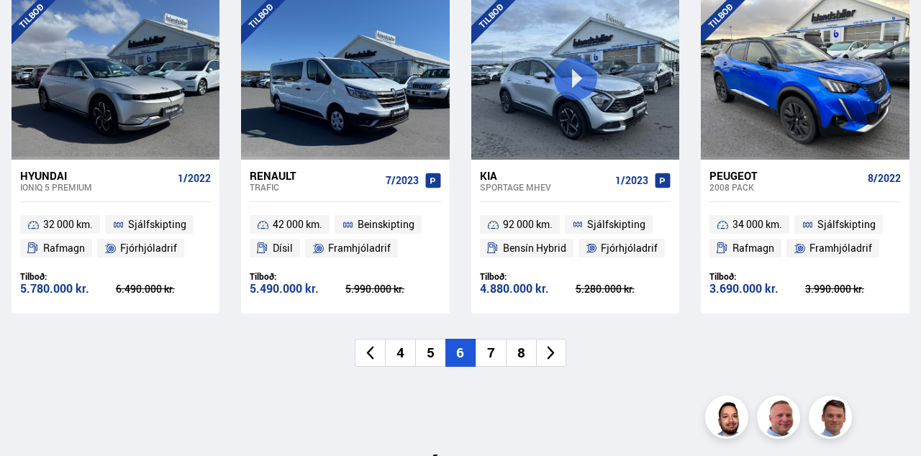
click at [489, 351] on li "7" at bounding box center [491, 353] width 30 height 28
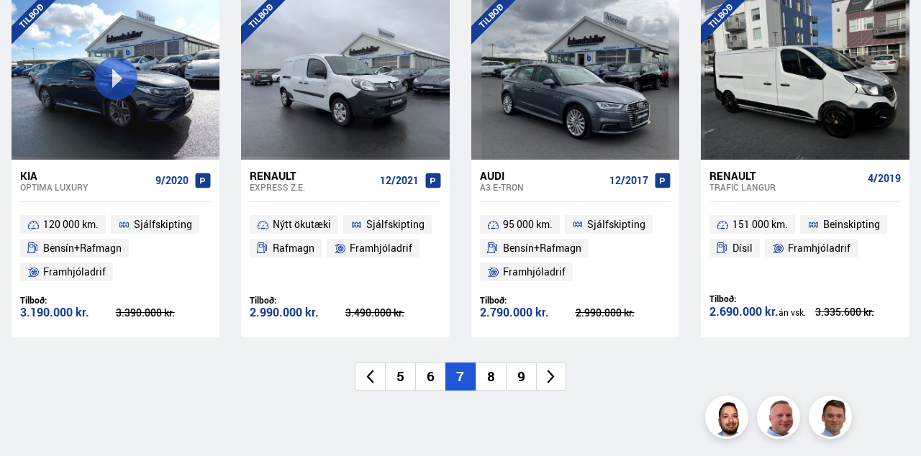
click at [492, 369] on li "8" at bounding box center [491, 377] width 30 height 28
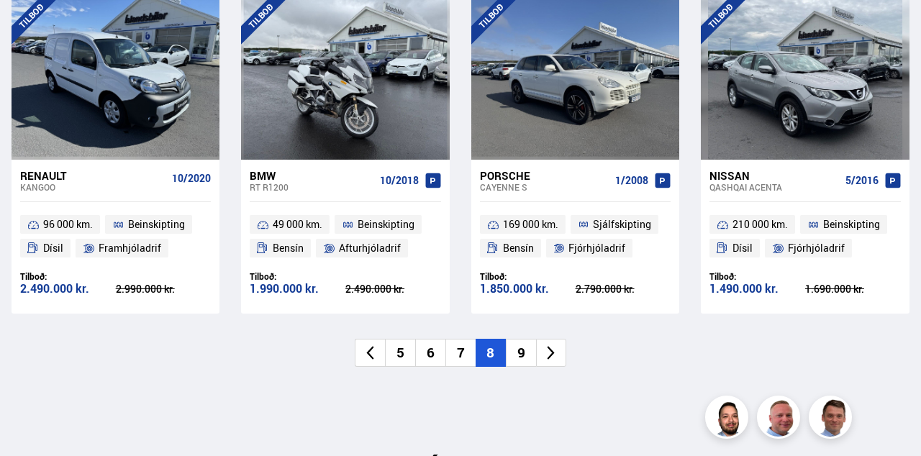
click at [517, 352] on li "9" at bounding box center [521, 353] width 30 height 28
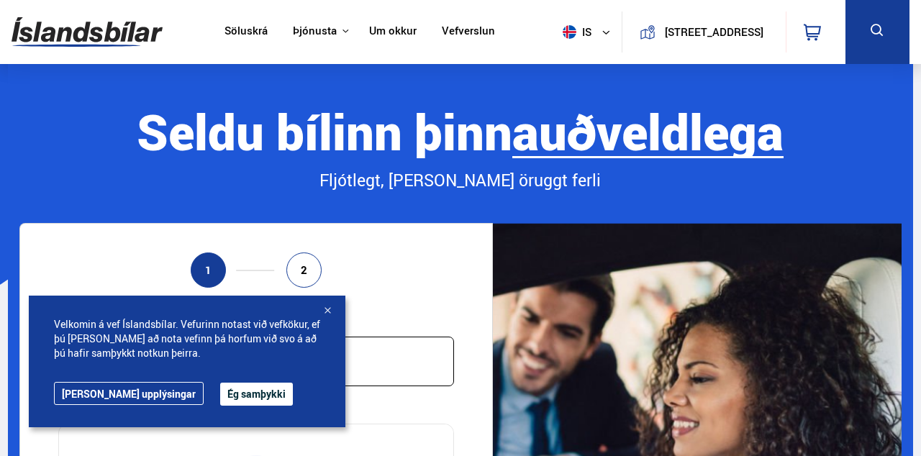
click at [325, 319] on div at bounding box center [327, 311] width 14 height 14
